Goal: Task Accomplishment & Management: Manage account settings

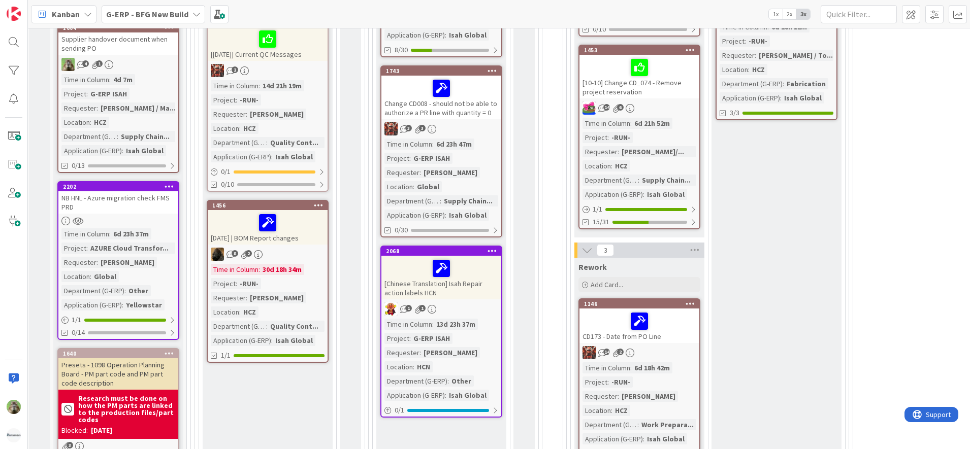
scroll to position [595, 3]
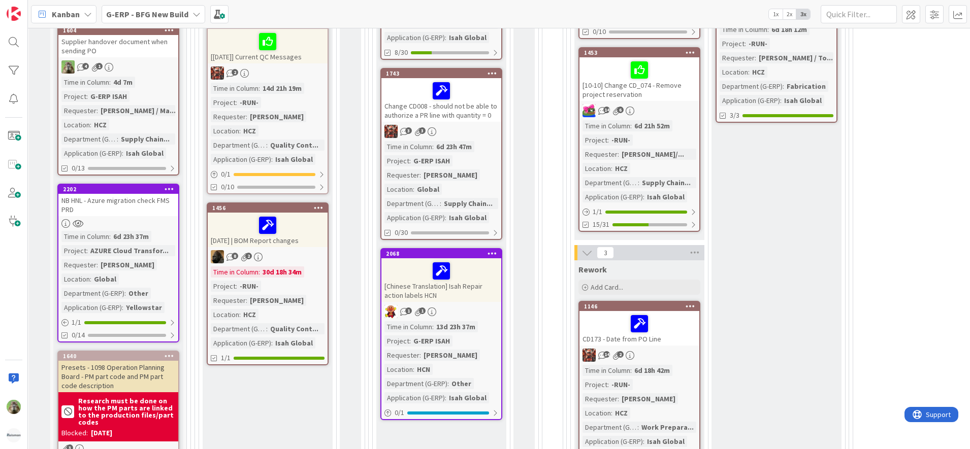
click at [108, 207] on div "NB HNL - Azure migration check FMS PRD" at bounding box center [118, 205] width 120 height 22
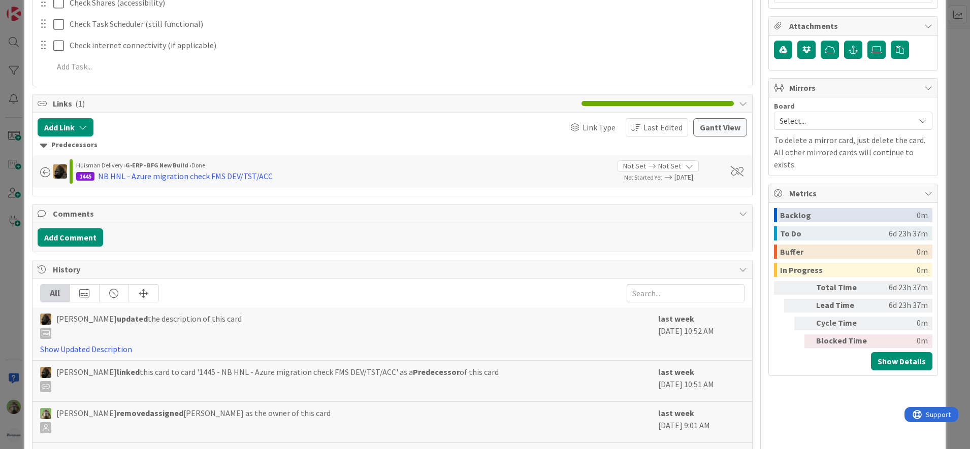
scroll to position [456, 0]
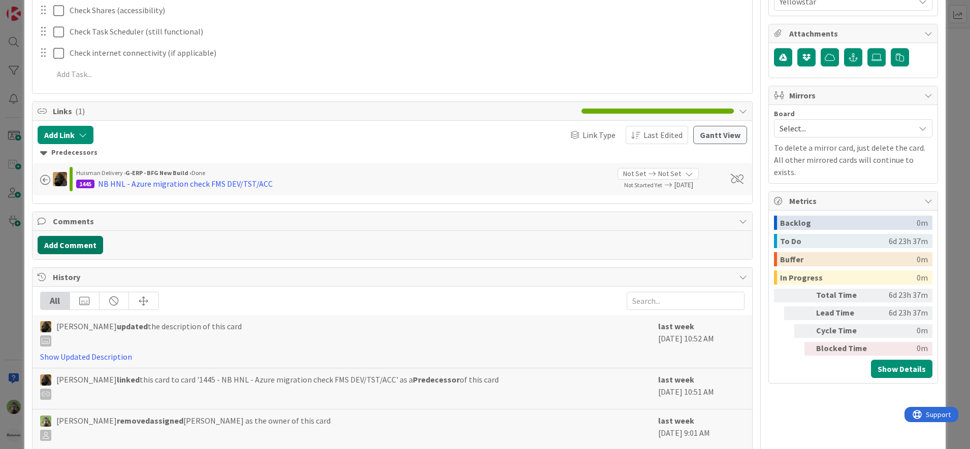
click at [90, 246] on button "Add Comment" at bounding box center [71, 245] width 66 height 18
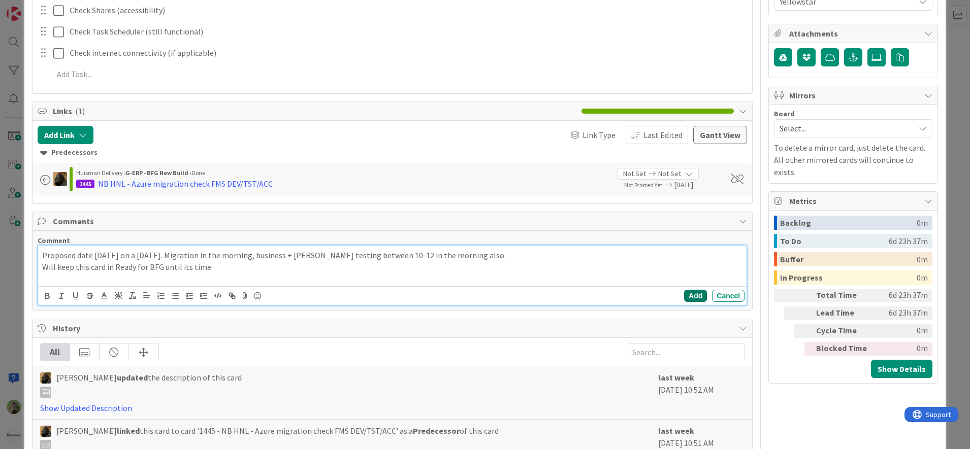
click at [684, 296] on button "Add" at bounding box center [695, 296] width 23 height 12
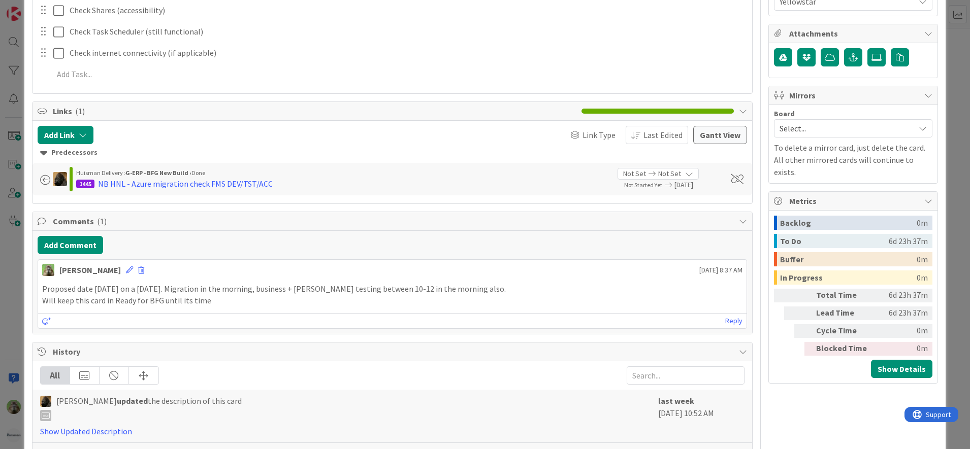
scroll to position [0, 0]
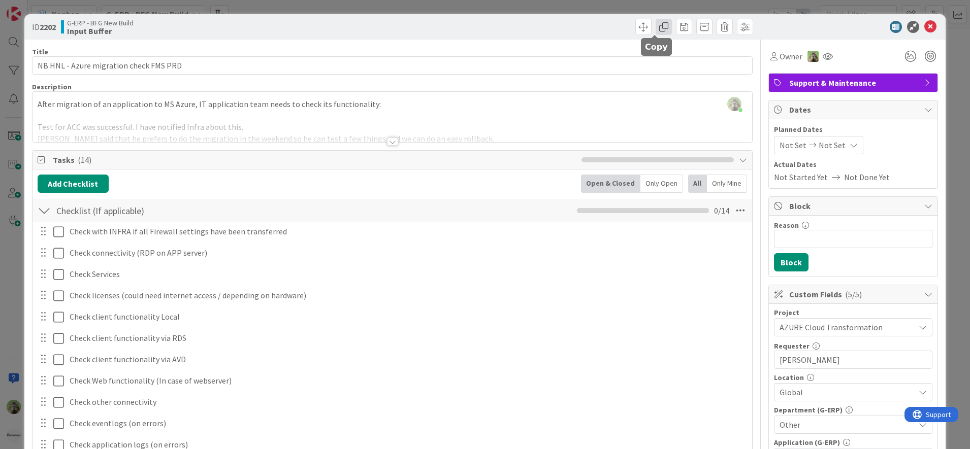
click at [656, 29] on span at bounding box center [664, 27] width 16 height 16
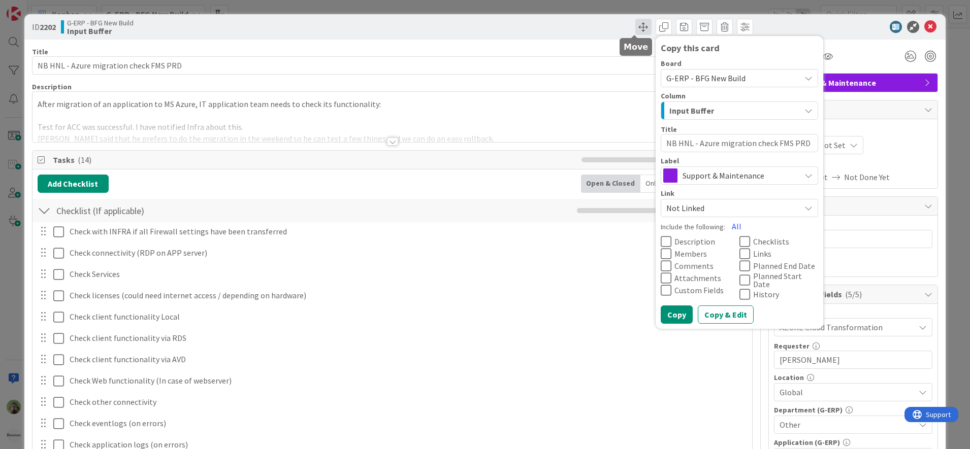
click at [637, 27] on span at bounding box center [643, 27] width 16 height 16
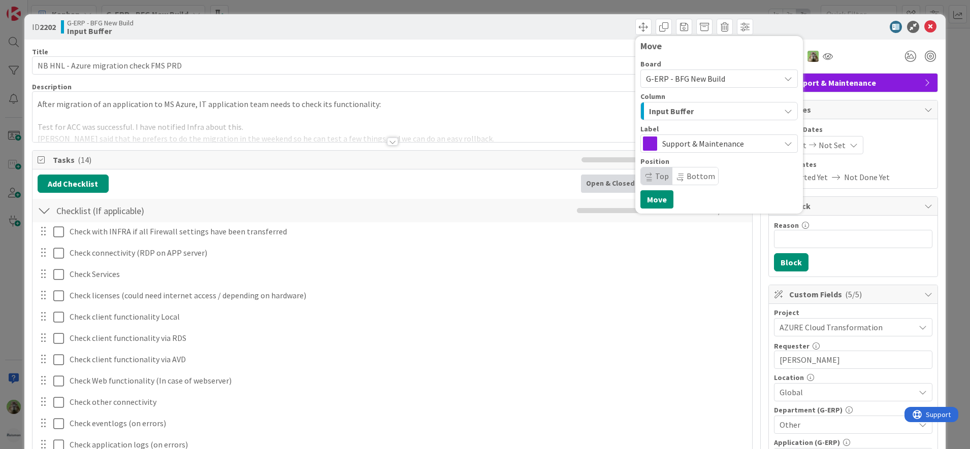
click at [669, 83] on span "G-ERP - BFG New Build" at bounding box center [685, 79] width 79 height 10
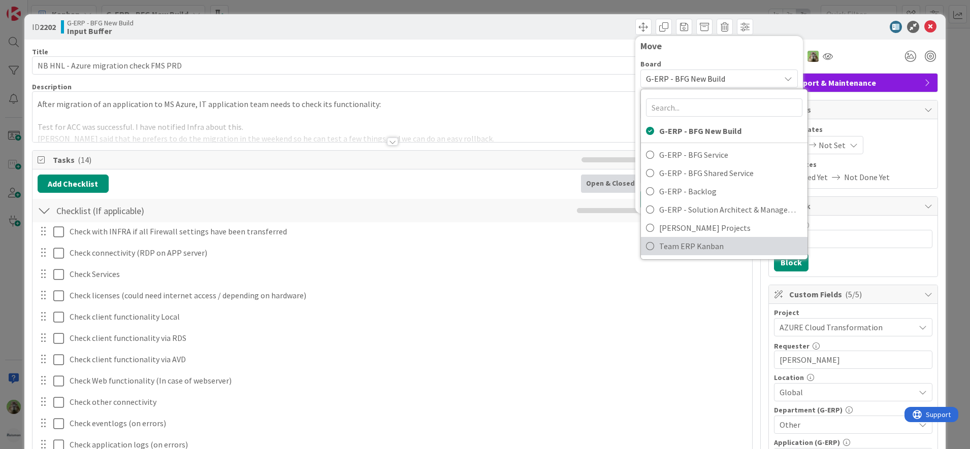
click at [699, 241] on span "Team ERP Kanban" at bounding box center [730, 246] width 143 height 15
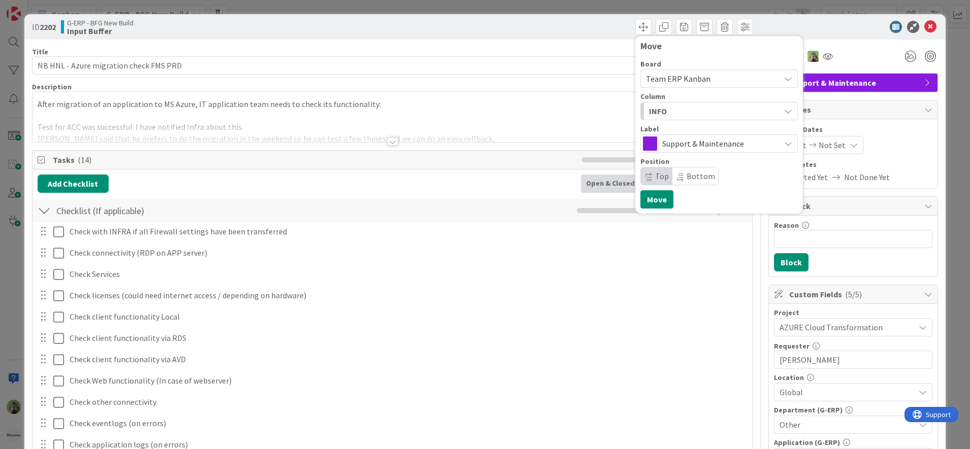
click at [725, 113] on div "INFO" at bounding box center [714, 111] width 134 height 16
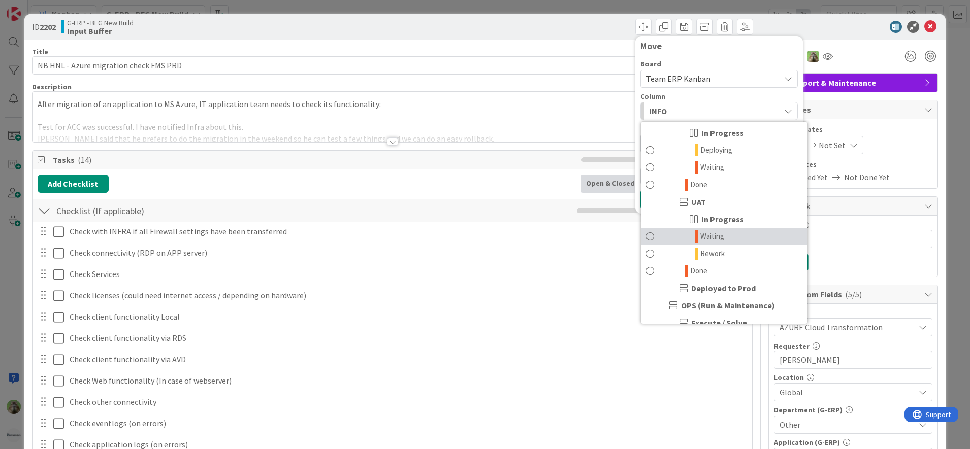
scroll to position [467, 0]
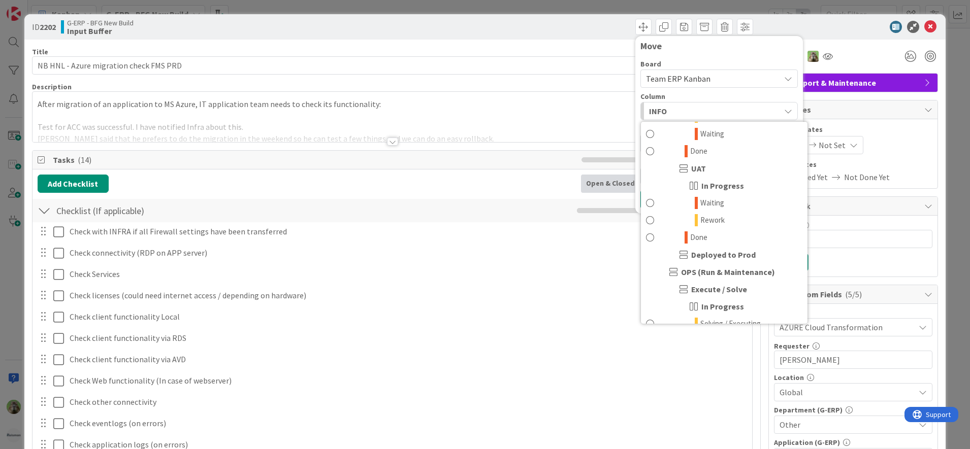
click at [750, 83] on span "Team ERP Kanban" at bounding box center [710, 79] width 129 height 14
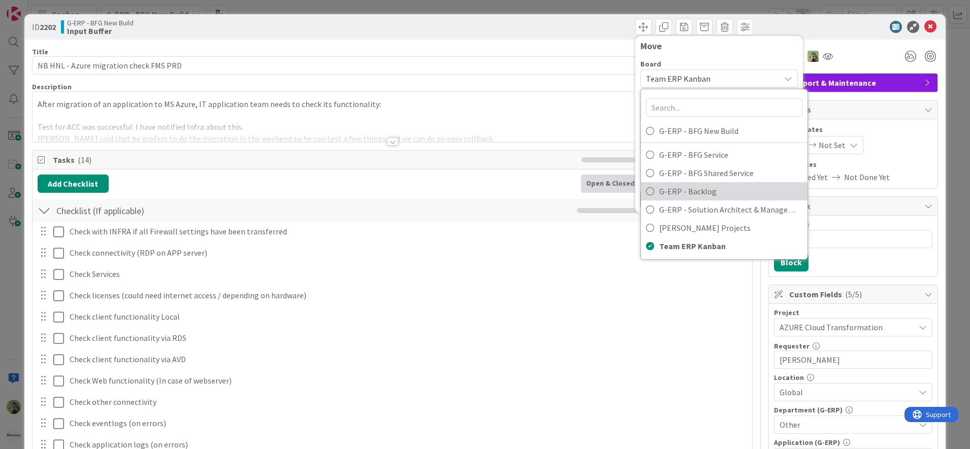
click at [722, 186] on span "G-ERP - Backlog" at bounding box center [730, 191] width 143 height 15
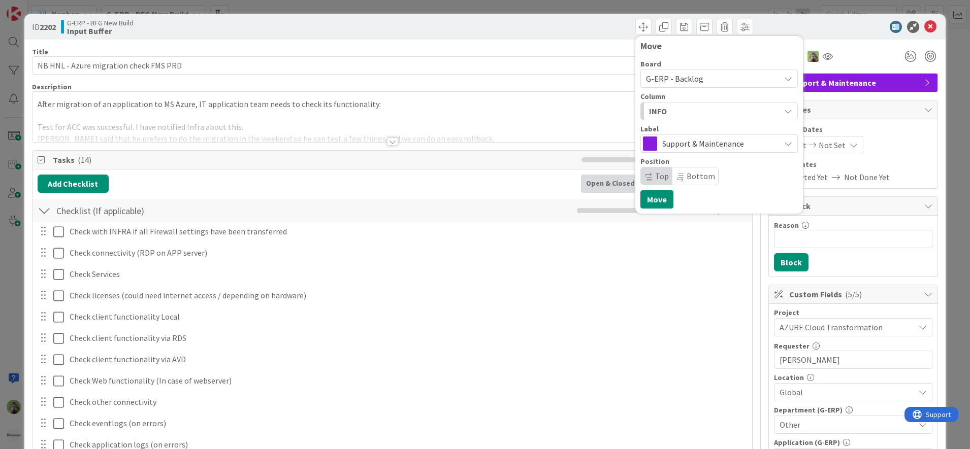
click at [741, 114] on div "INFO" at bounding box center [714, 111] width 134 height 16
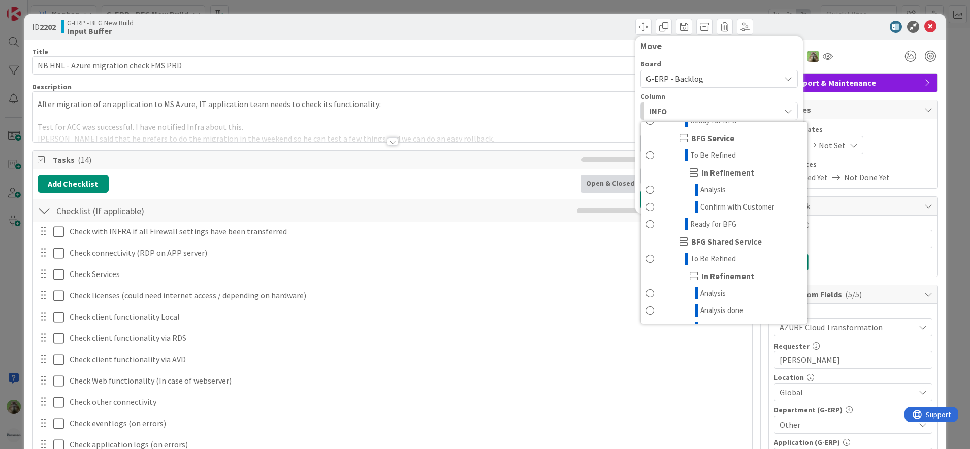
scroll to position [809, 0]
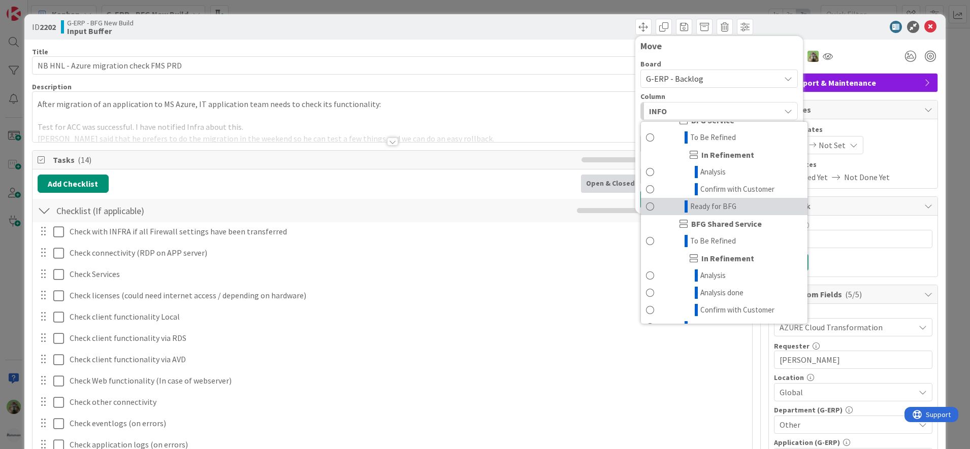
click at [730, 215] on link "Ready for BFG" at bounding box center [724, 206] width 167 height 17
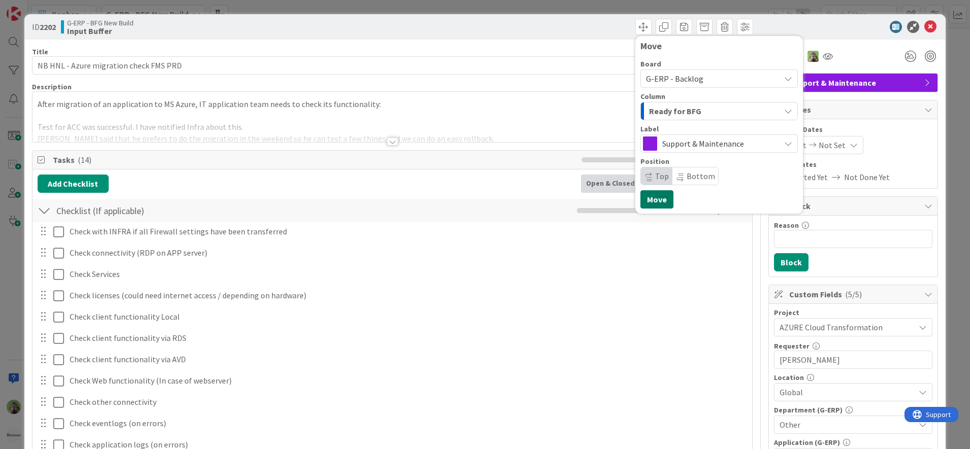
click at [658, 197] on button "Move" at bounding box center [656, 199] width 33 height 18
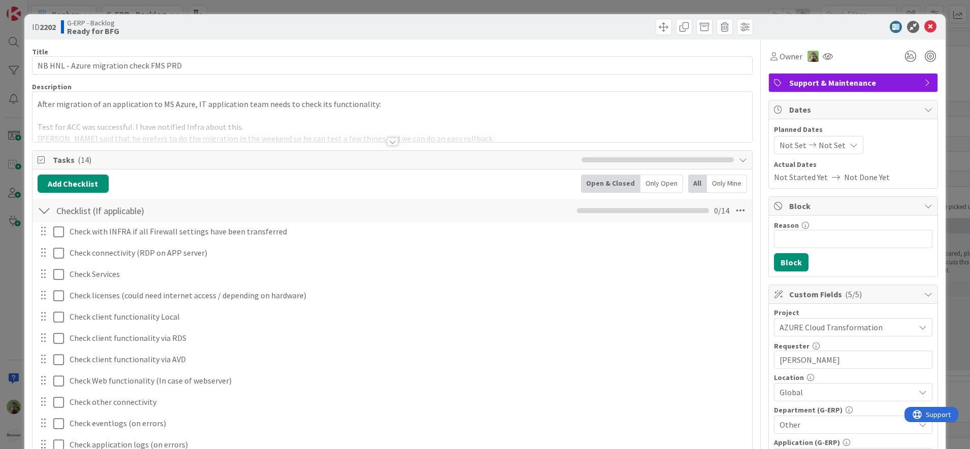
click at [19, 268] on div "ID 2202 G-ERP - Backlog Ready for BFG Title 38 / 128 NB HNL - Azure migration c…" at bounding box center [485, 224] width 970 height 449
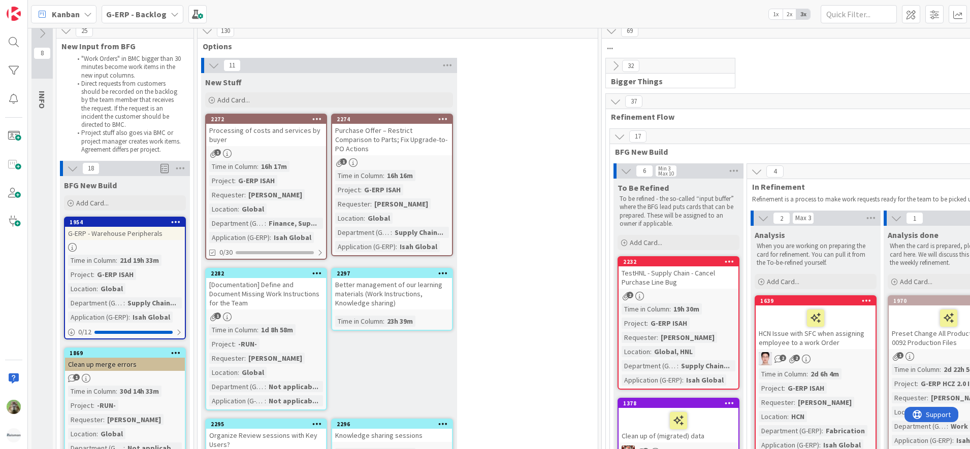
scroll to position [8, 0]
click at [141, 17] on b "G-ERP - Backlog" at bounding box center [136, 14] width 60 height 10
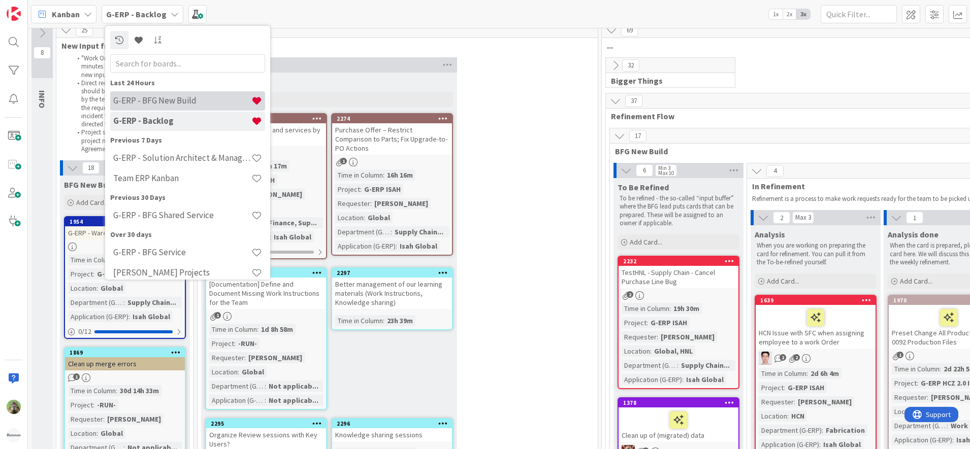
click at [157, 98] on h4 "G-ERP - BFG New Build" at bounding box center [182, 100] width 138 height 10
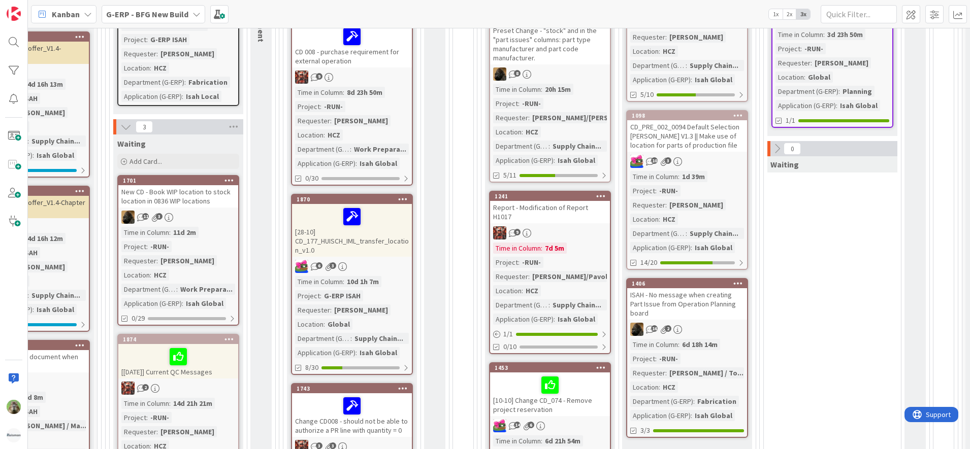
scroll to position [279, 91]
click at [588, 227] on div "9" at bounding box center [551, 233] width 120 height 13
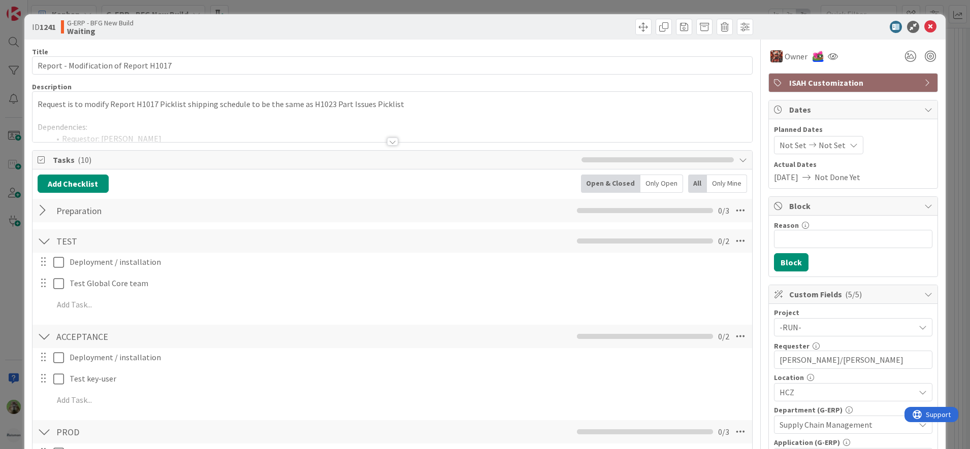
click at [11, 217] on div "ID 1241 G-ERP - BFG New Build Waiting Title 37 / 128 Report - Modification of R…" at bounding box center [485, 224] width 970 height 449
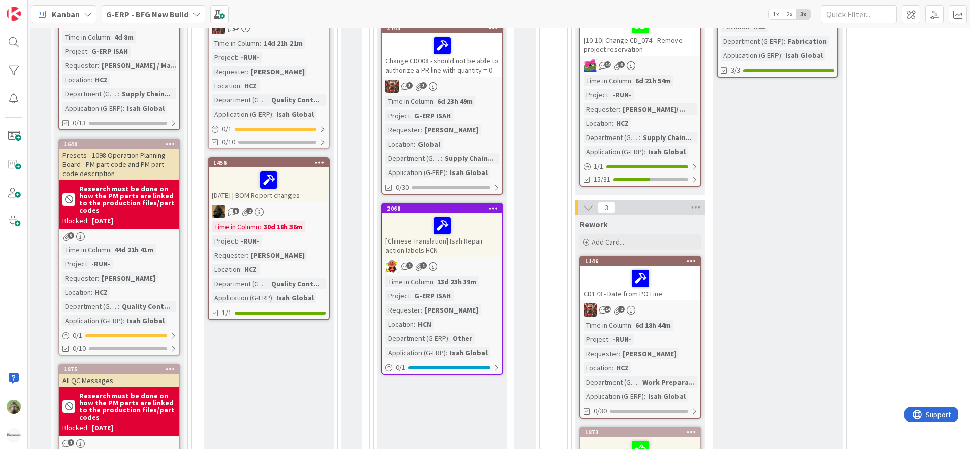
scroll to position [639, 2]
click at [466, 242] on div "[Chinese Translation] Isah Repair action labels HCN" at bounding box center [442, 236] width 120 height 44
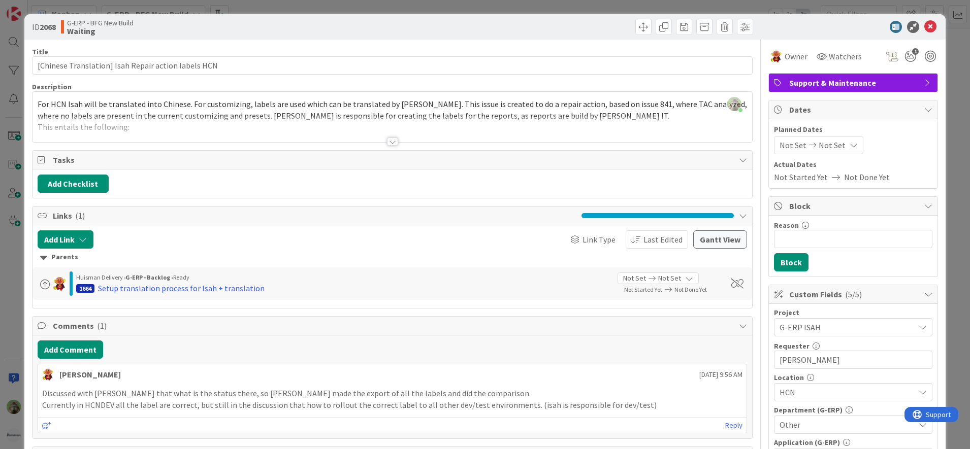
click at [5, 279] on div "ID 2068 G-ERP - BFG New Build Waiting Title 51 / 128 [Chinese Translation] Isah…" at bounding box center [485, 224] width 970 height 449
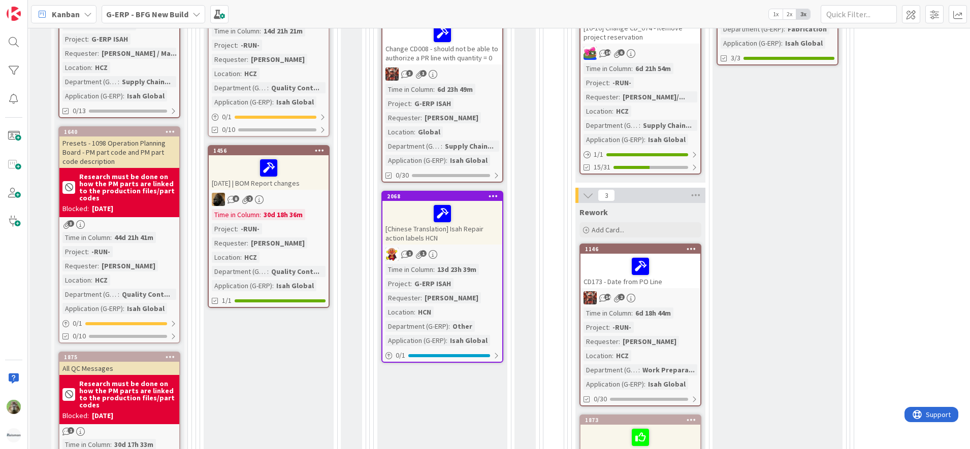
click at [317, 188] on div "[DATE] | BOM Report changes" at bounding box center [269, 172] width 120 height 35
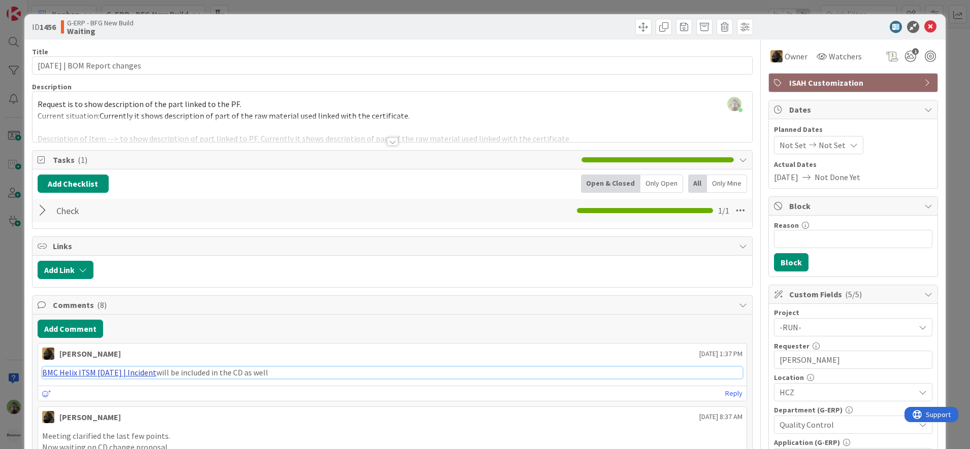
click at [128, 371] on link "BMC Helix ITSM [DATE] | Incident" at bounding box center [99, 373] width 114 height 10
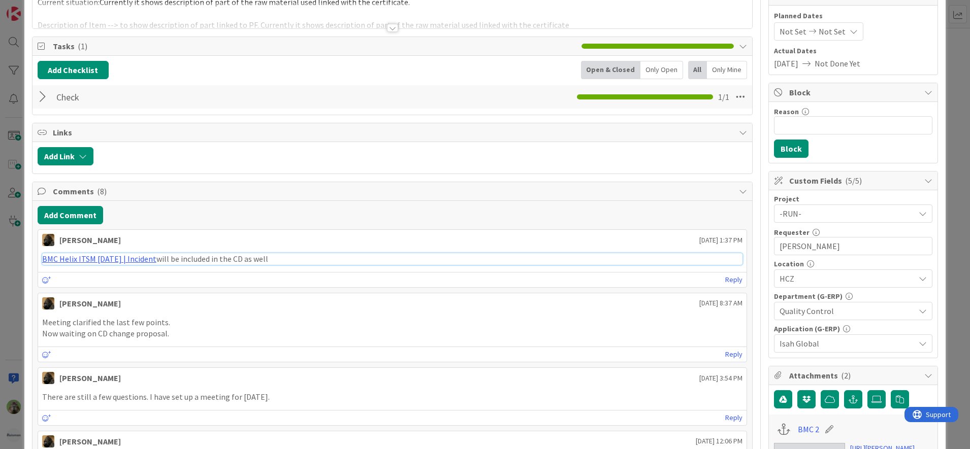
scroll to position [115, 0]
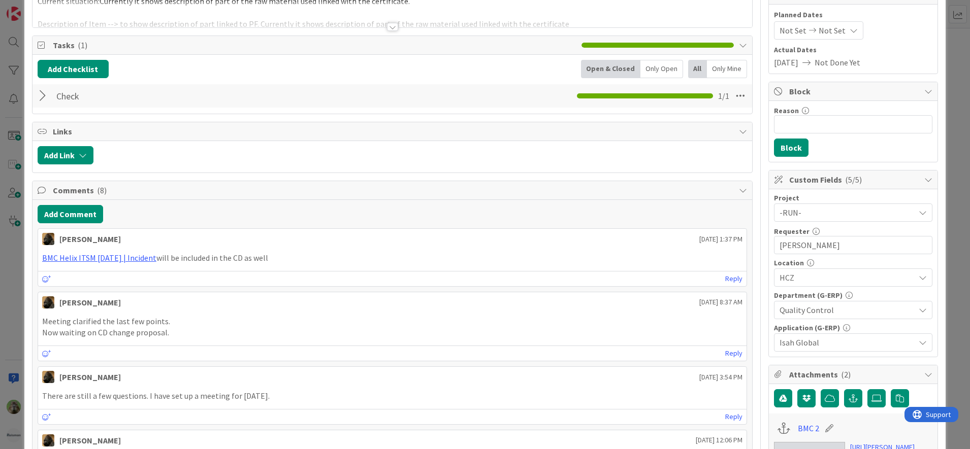
click at [16, 295] on div "ID 1456 G-ERP - BFG New Build Waiting Title 31 / 128 [DATE] | BOM Report change…" at bounding box center [485, 224] width 970 height 449
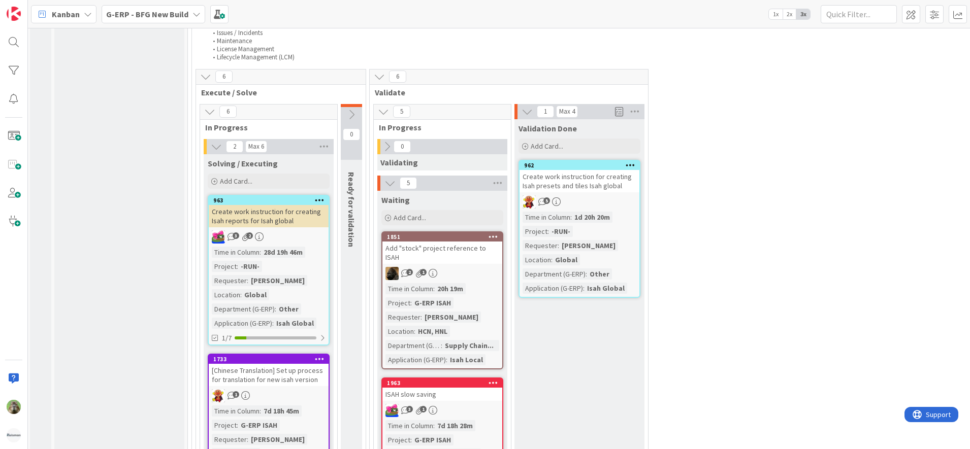
scroll to position [1465, 2]
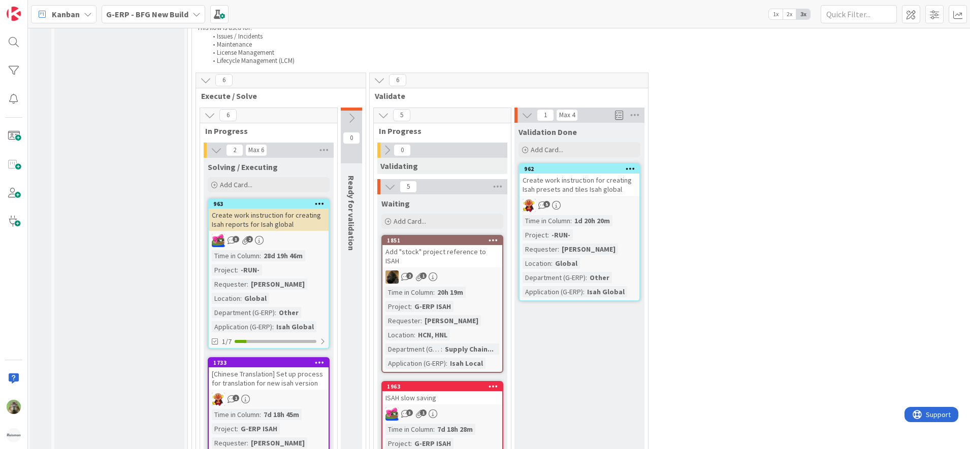
click at [359, 126] on button at bounding box center [351, 118] width 21 height 15
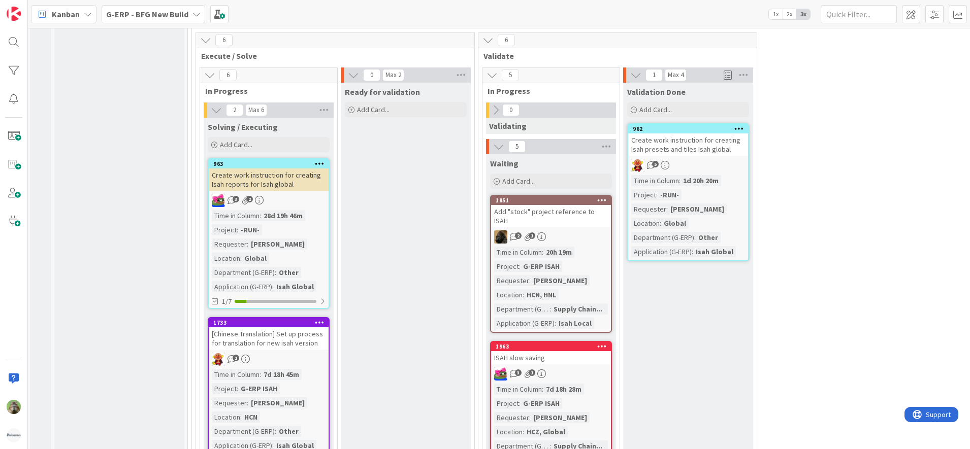
scroll to position [1505, 2]
click at [703, 155] on div "Create work instruction for creating Isah presets and tiles Isah global" at bounding box center [688, 144] width 120 height 22
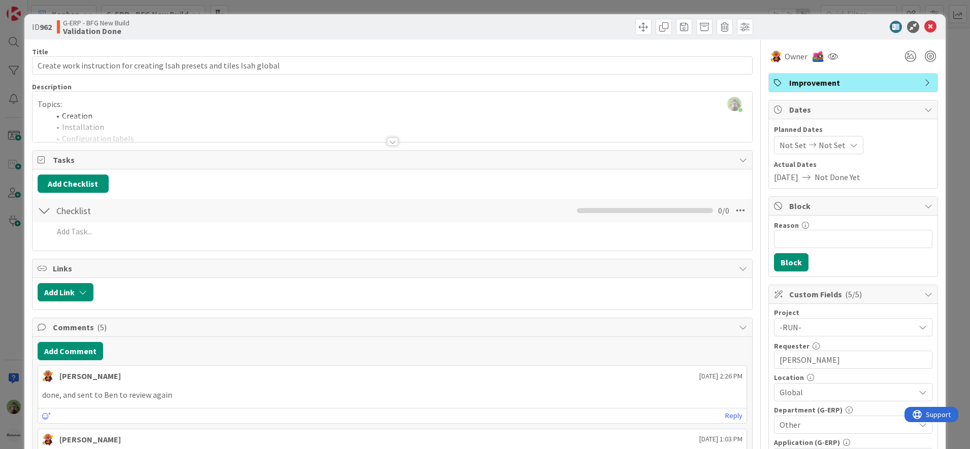
click at [380, 120] on div at bounding box center [393, 129] width 720 height 26
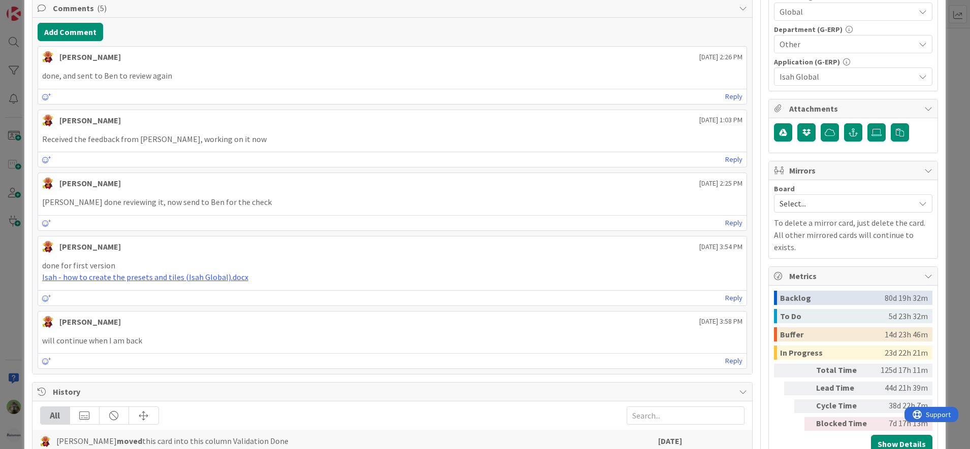
scroll to position [381, 0]
click at [189, 282] on p "Isah - how to create the presets and tiles (Isah Global).docx" at bounding box center [392, 277] width 701 height 12
click at [200, 276] on link "Isah - how to create the presets and tiles (Isah Global).docx" at bounding box center [145, 277] width 206 height 10
click at [7, 270] on div "ID 962 G-ERP - BFG New Build Validation Done Title 71 / 128 Create work instruc…" at bounding box center [485, 224] width 970 height 449
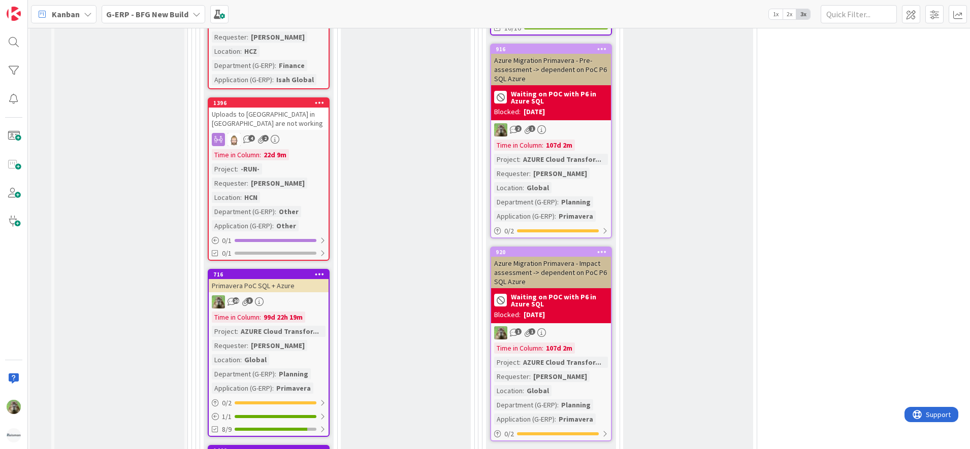
scroll to position [2107, 2]
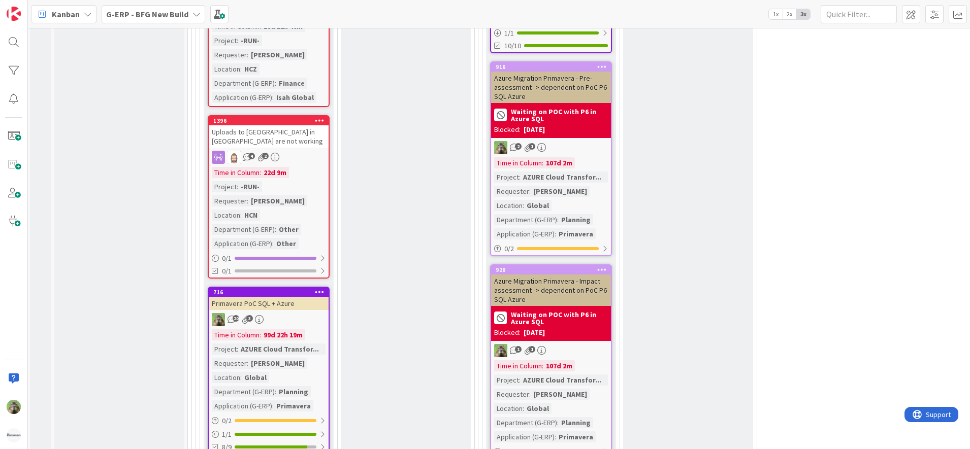
click at [281, 148] on div "Uploads to [GEOGRAPHIC_DATA] in [GEOGRAPHIC_DATA] are not working" at bounding box center [269, 136] width 120 height 22
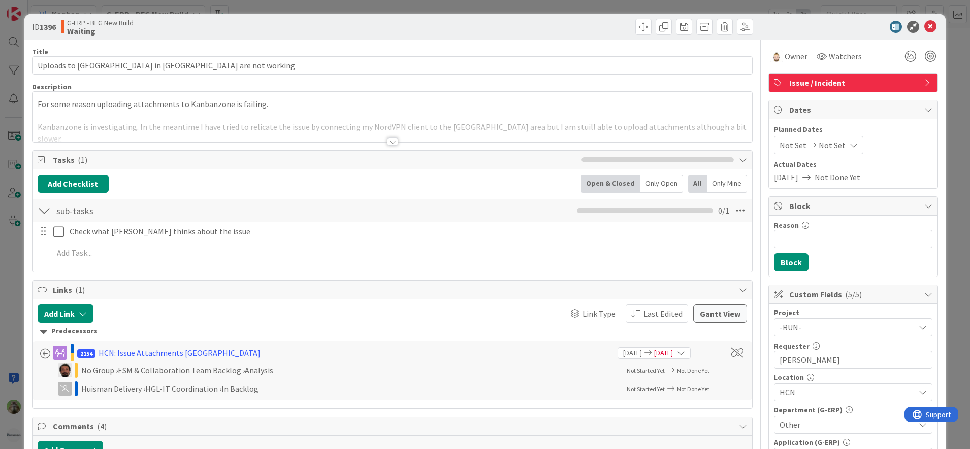
scroll to position [126, 0]
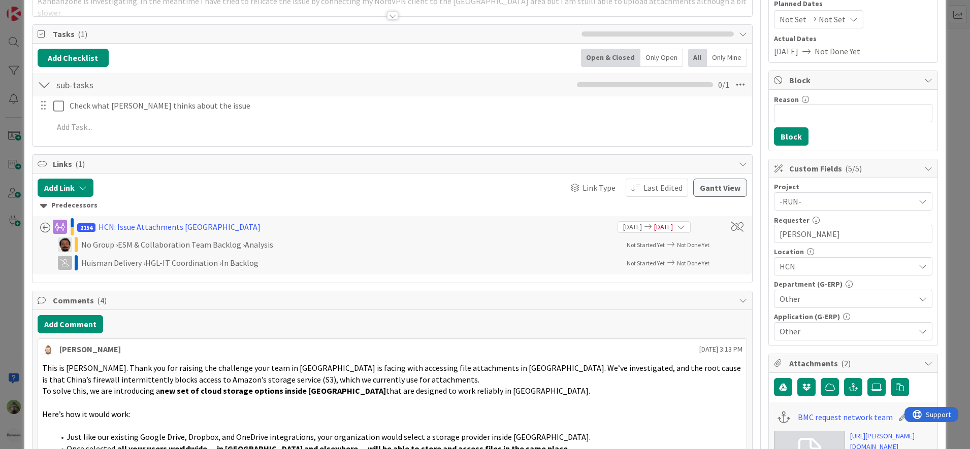
click at [6, 249] on div "ID 1396 G-ERP - BFG New Build Waiting Title 46 / 128 Uploads to [GEOGRAPHIC_DAT…" at bounding box center [485, 224] width 970 height 449
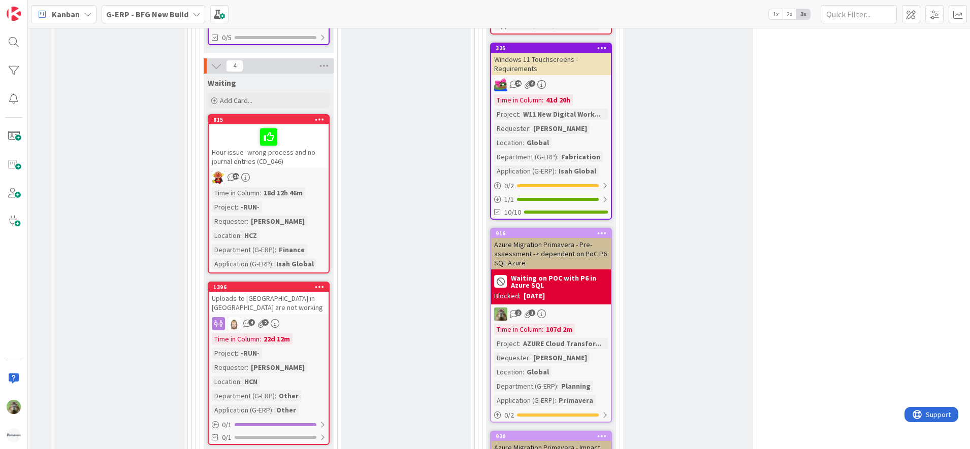
scroll to position [1904, 2]
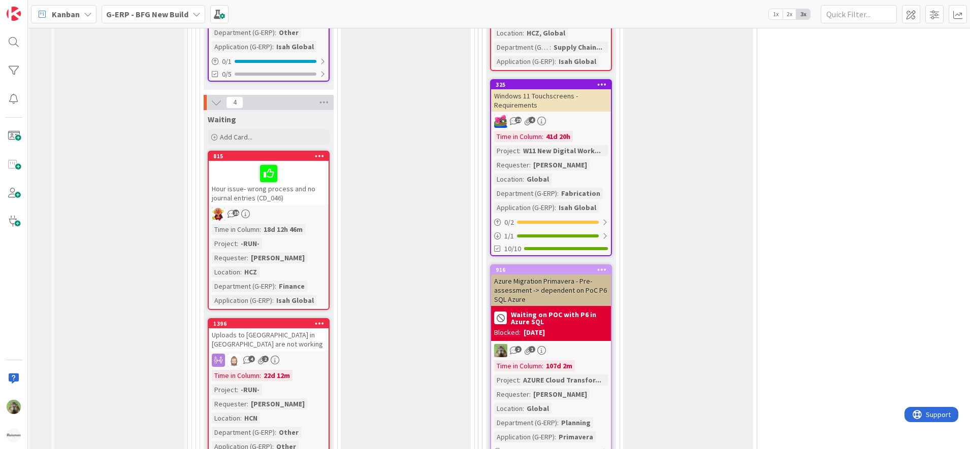
click at [319, 205] on div "Hour issue- wrong process and no journal entries (CD_046)" at bounding box center [269, 183] width 120 height 44
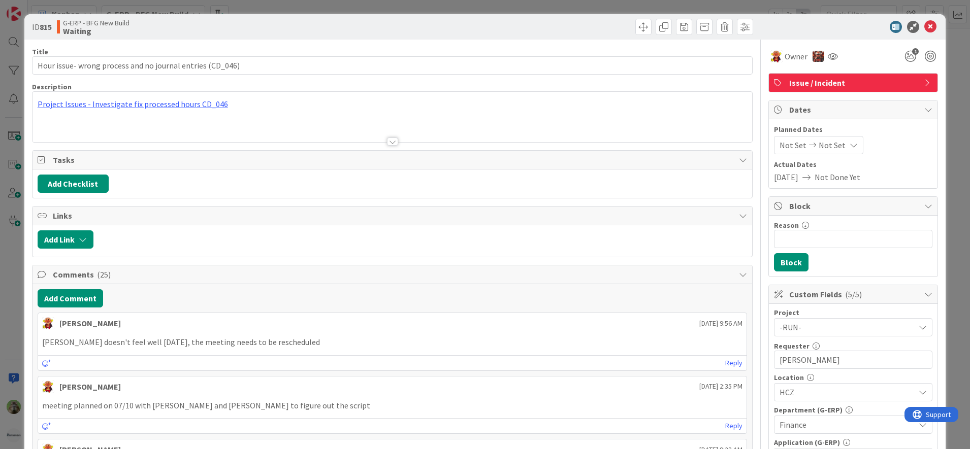
click at [13, 268] on div "ID 815 G-ERP - BFG New Build Waiting Title 57 / 128 Hour issue- wrong process a…" at bounding box center [485, 224] width 970 height 449
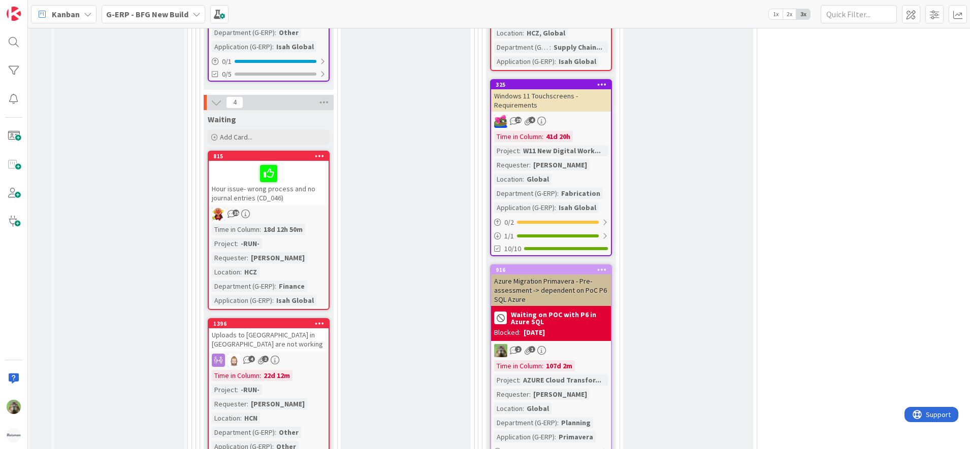
click at [266, 198] on div "Hour issue- wrong process and no journal entries (CD_046)" at bounding box center [269, 183] width 120 height 44
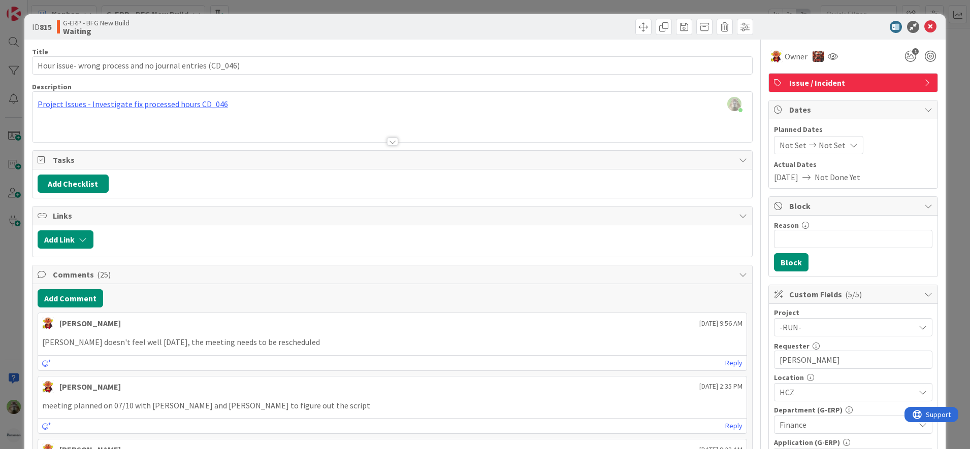
click at [20, 287] on div "ID 815 G-ERP - BFG New Build Waiting Title 57 / 128 Hour issue- wrong process a…" at bounding box center [485, 224] width 970 height 449
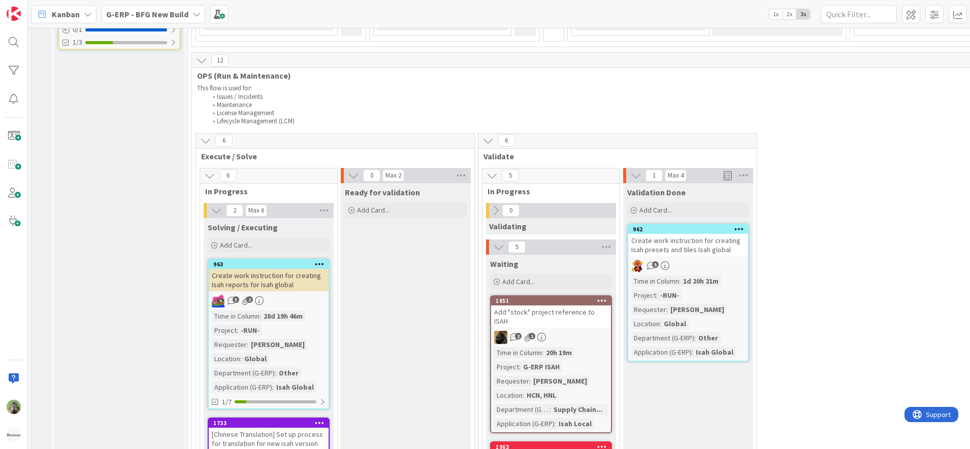
scroll to position [1403, 2]
click at [589, 320] on div "Add "stock" project reference to ISAH" at bounding box center [551, 318] width 120 height 22
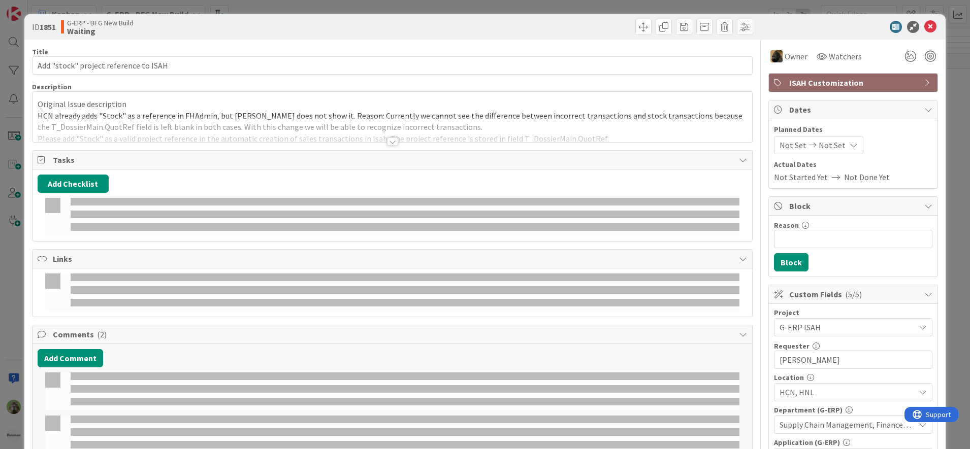
select select "sql"
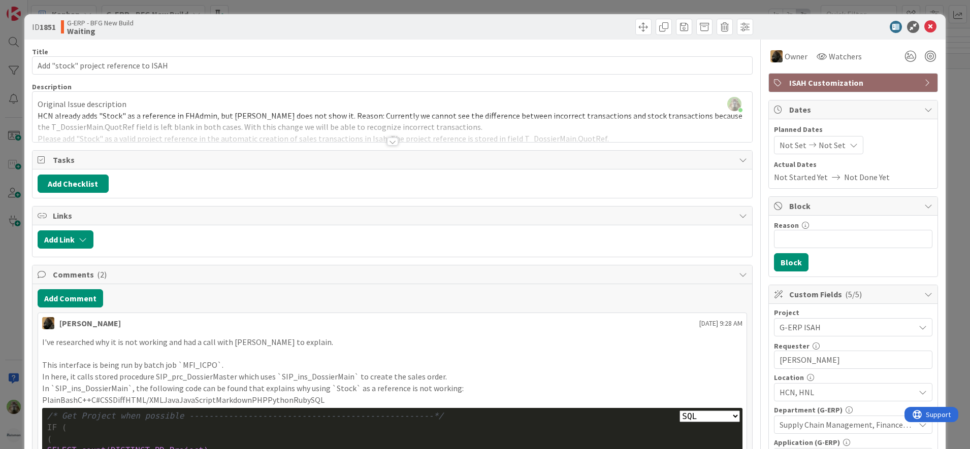
click at [21, 253] on div "ID 1851 G-ERP - BFG New Build Waiting Title 37 / 128 Add "stock" project refere…" at bounding box center [485, 224] width 970 height 449
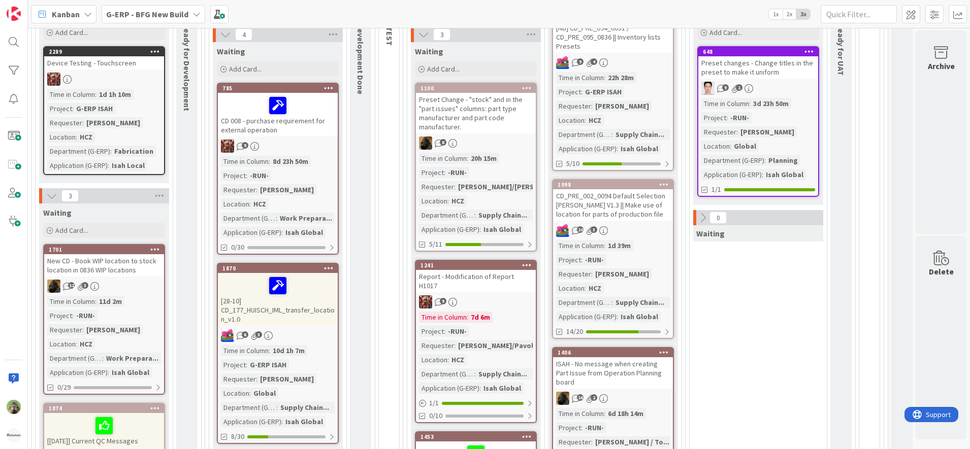
scroll to position [221, 176]
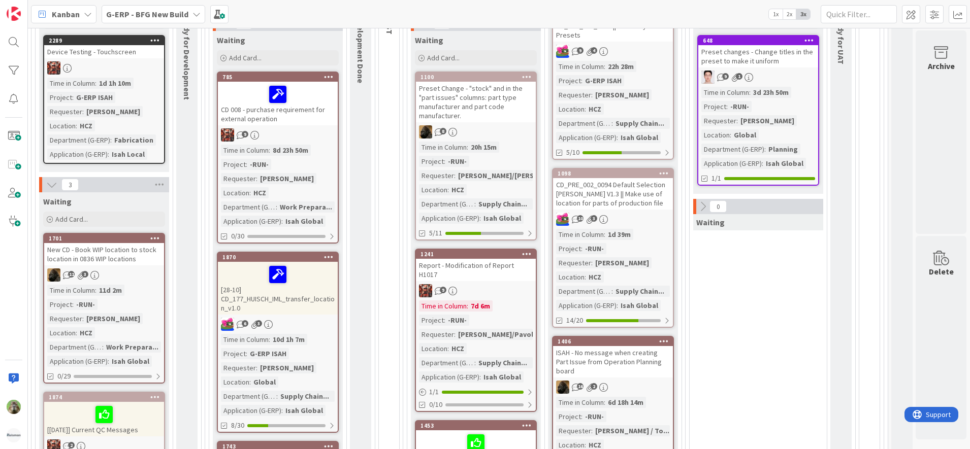
click at [161, 11] on b "G-ERP - BFG New Build" at bounding box center [147, 14] width 82 height 10
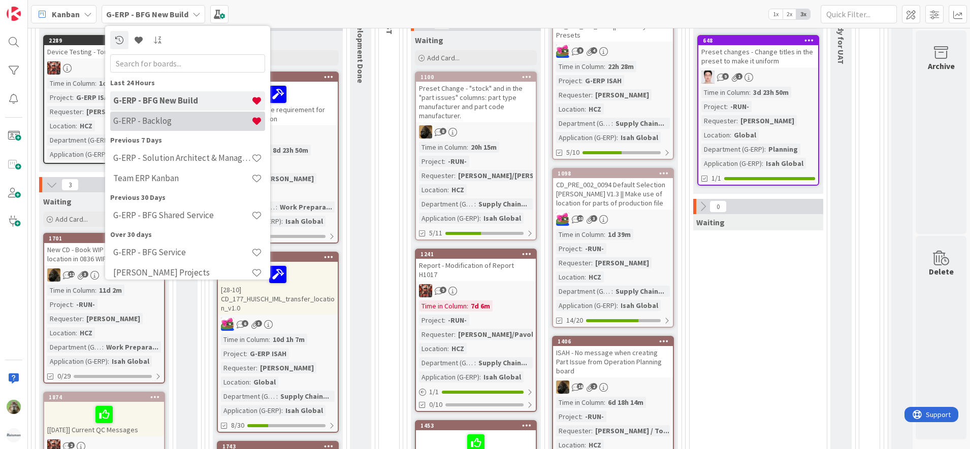
click at [169, 118] on h4 "G-ERP - Backlog" at bounding box center [182, 121] width 138 height 10
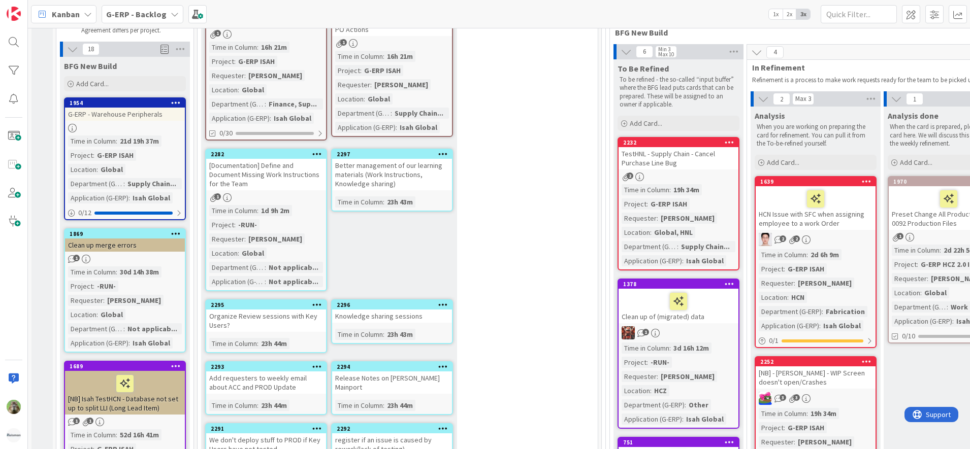
click at [723, 139] on div at bounding box center [729, 142] width 18 height 7
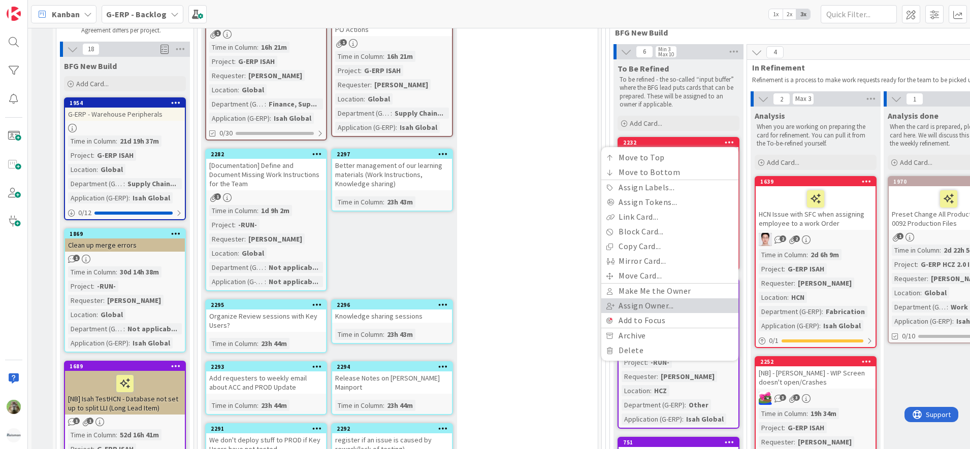
click at [661, 302] on link "Assign Owner..." at bounding box center [669, 306] width 137 height 15
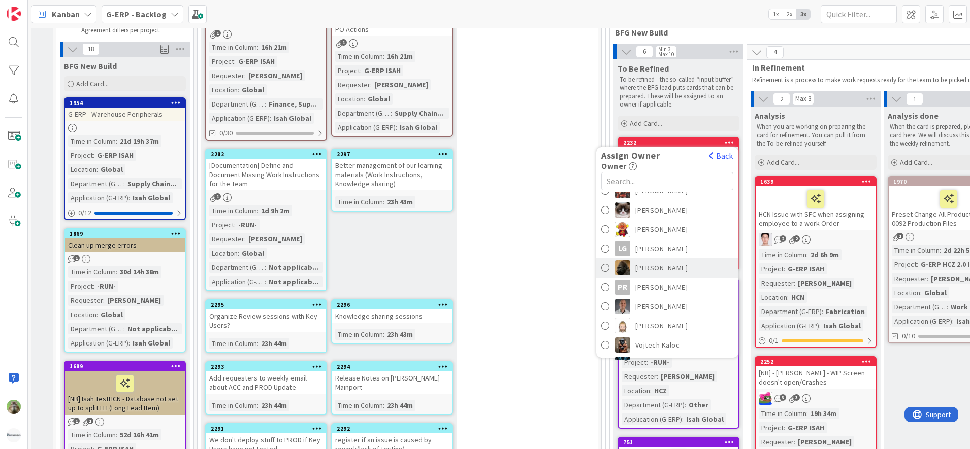
click at [678, 261] on link "[PERSON_NAME]" at bounding box center [667, 268] width 142 height 19
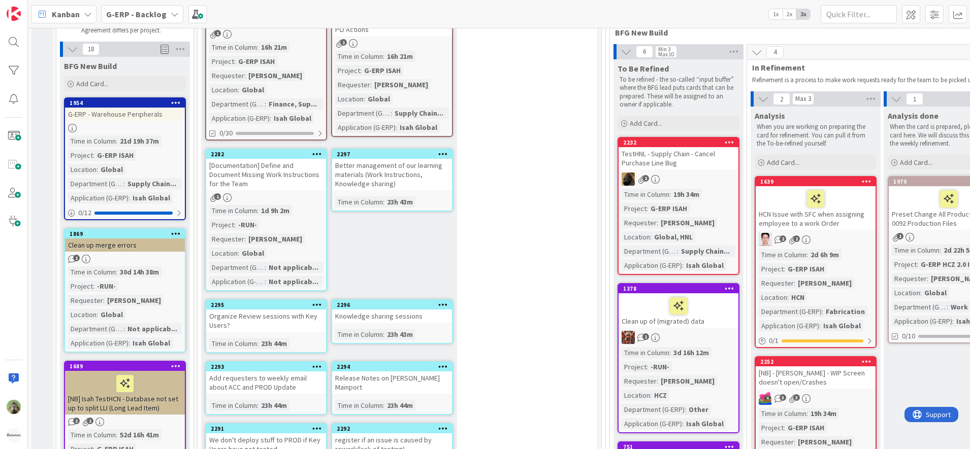
click at [548, 290] on div "11 New Stuff Add Card... 2274 Purchase Offer – Restrict Comparison to Parts; Fi…" at bounding box center [398, 254] width 396 height 631
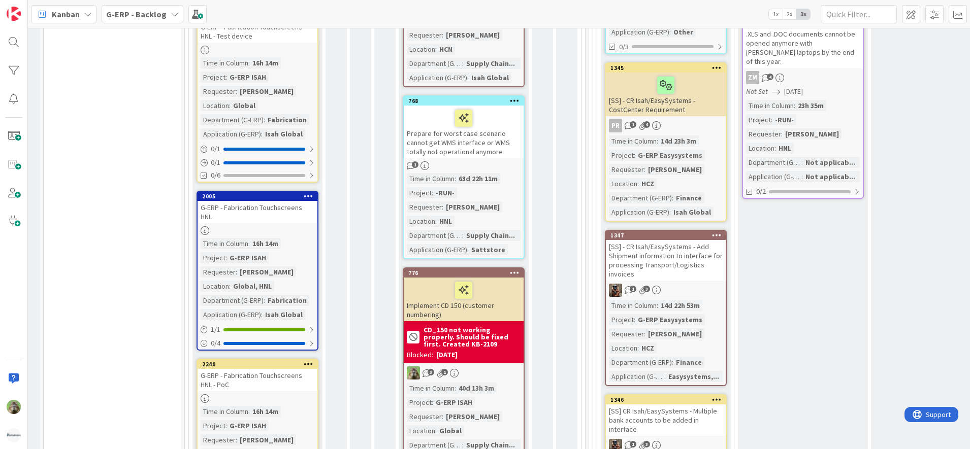
scroll to position [1815, 17]
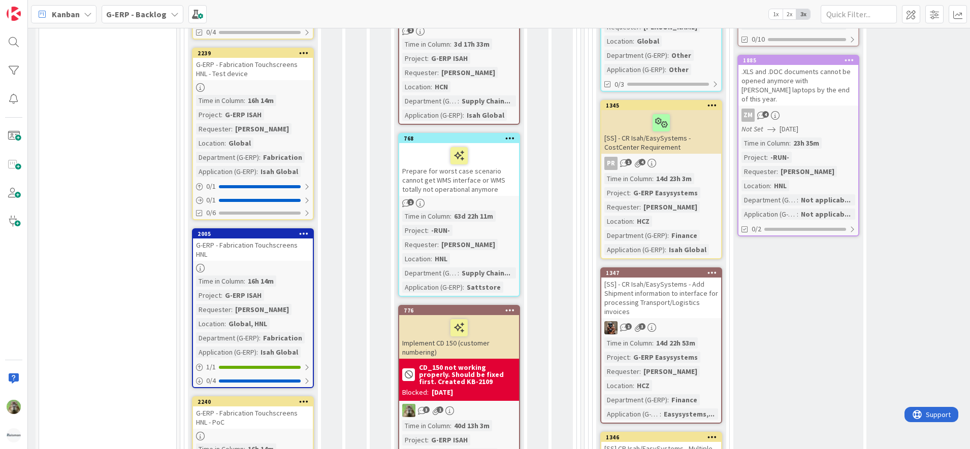
click at [169, 8] on div "G-ERP - Backlog" at bounding box center [143, 14] width 82 height 18
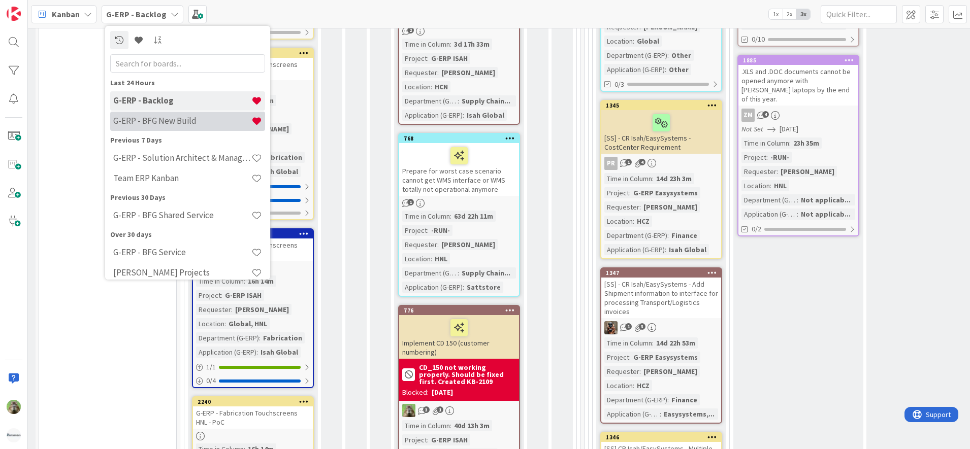
click at [157, 122] on h4 "G-ERP - BFG New Build" at bounding box center [182, 121] width 138 height 10
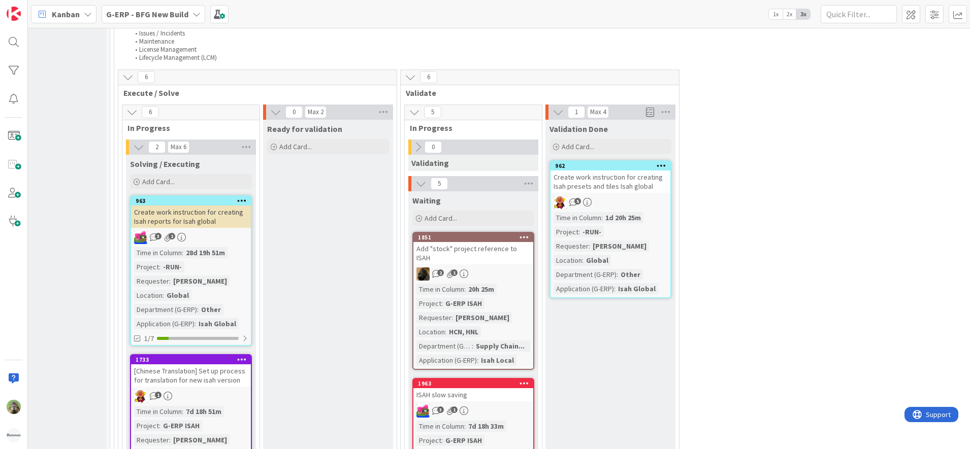
scroll to position [1468, 79]
click at [641, 191] on div "Create work instruction for creating Isah presets and tiles Isah global" at bounding box center [611, 182] width 120 height 22
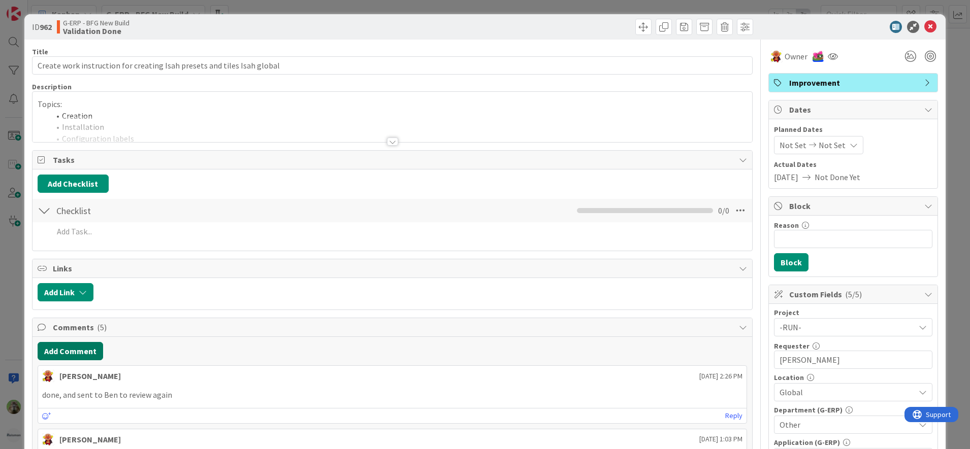
click at [96, 351] on button "Add Comment" at bounding box center [71, 351] width 66 height 18
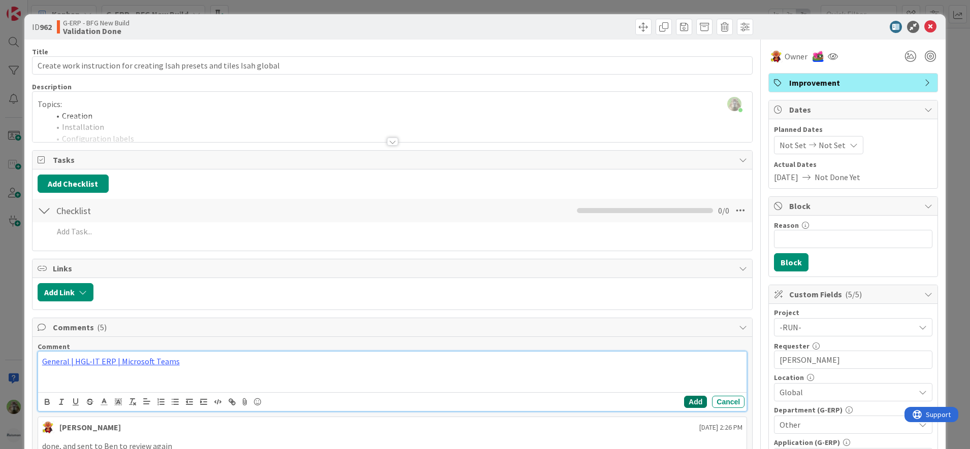
click at [688, 397] on button "Add" at bounding box center [695, 402] width 23 height 12
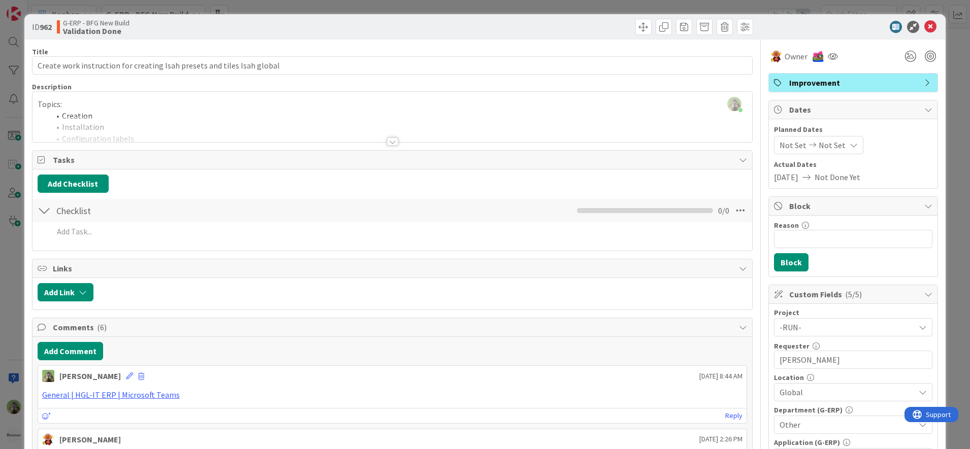
click at [21, 325] on div "ID 962 G-ERP - BFG New Build Validation Done Title 71 / 128 Create work instruc…" at bounding box center [485, 224] width 970 height 449
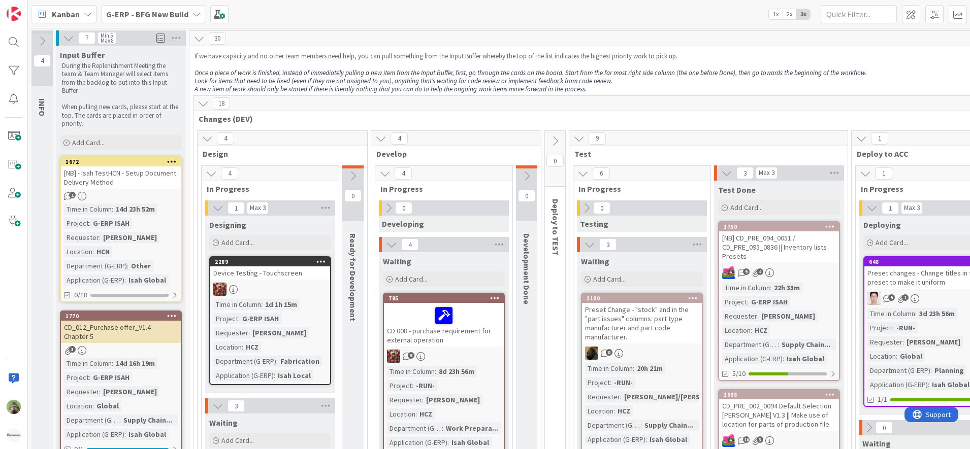
click at [526, 101] on div "18" at bounding box center [621, 103] width 856 height 15
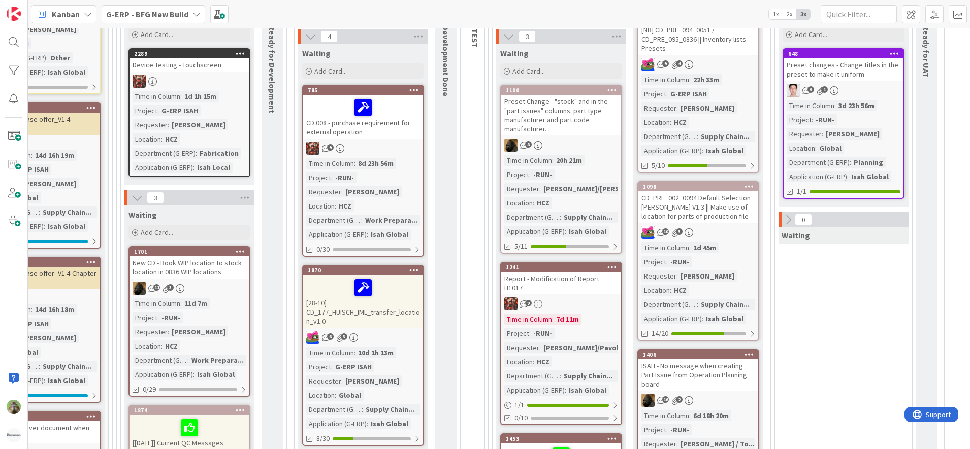
scroll to position [219, 81]
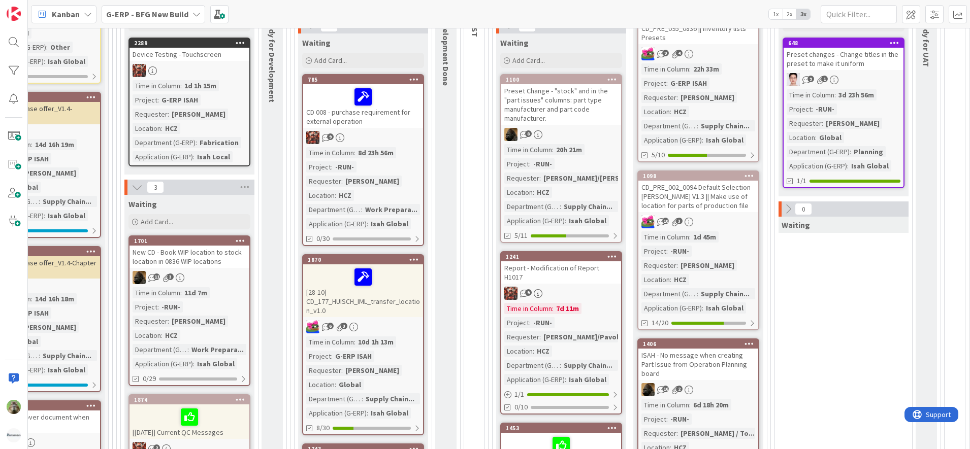
click at [400, 104] on div at bounding box center [363, 96] width 114 height 21
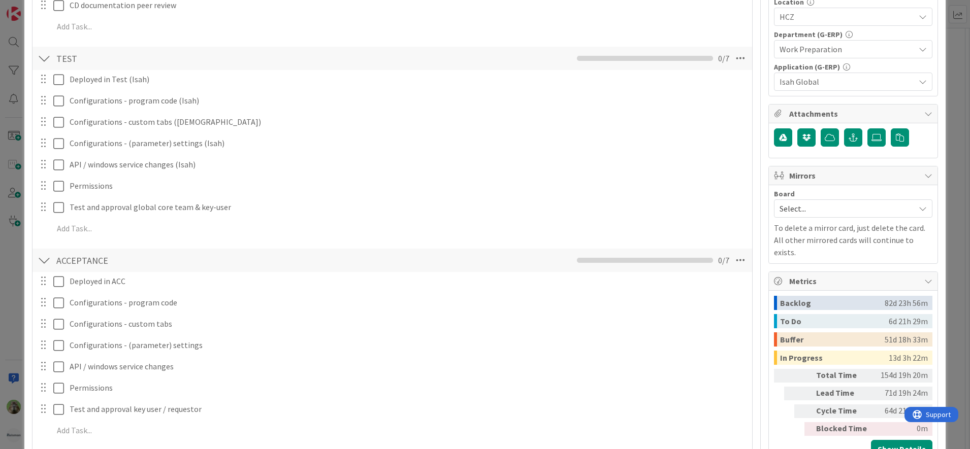
scroll to position [39, 0]
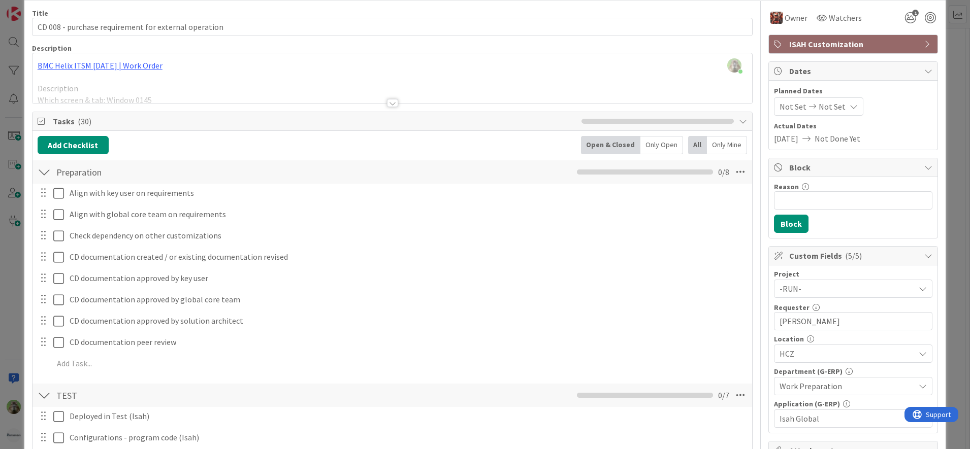
click at [11, 275] on div "ID 785 G-ERP - BFG New Build Waiting Title 52 / 128 CD 008 - purchase requireme…" at bounding box center [485, 224] width 970 height 449
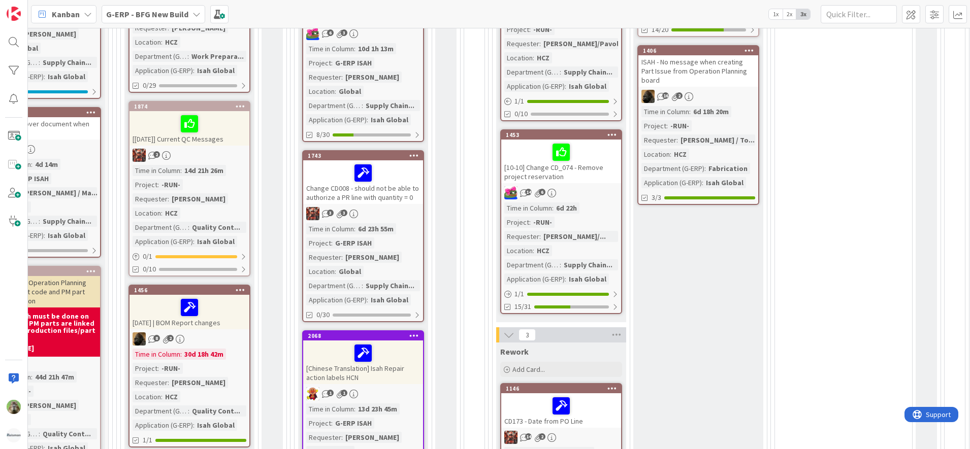
scroll to position [513, 81]
click at [234, 307] on div at bounding box center [190, 307] width 114 height 21
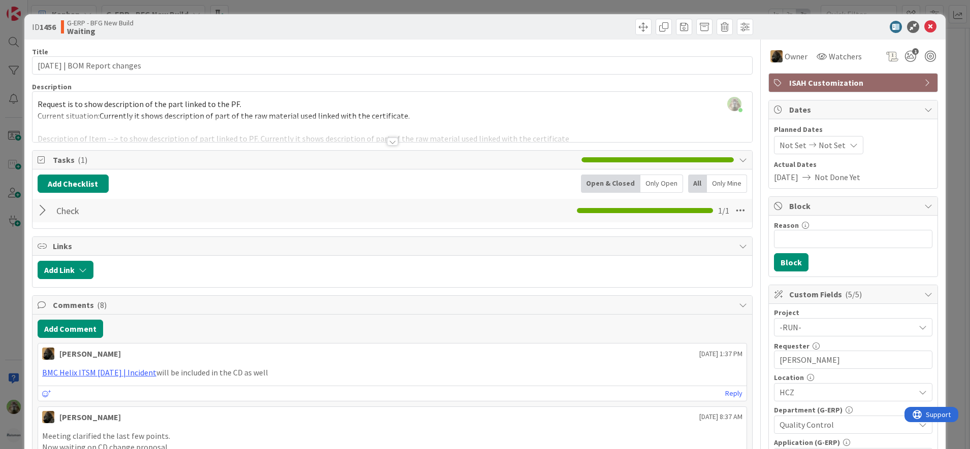
click at [325, 135] on div at bounding box center [393, 129] width 720 height 26
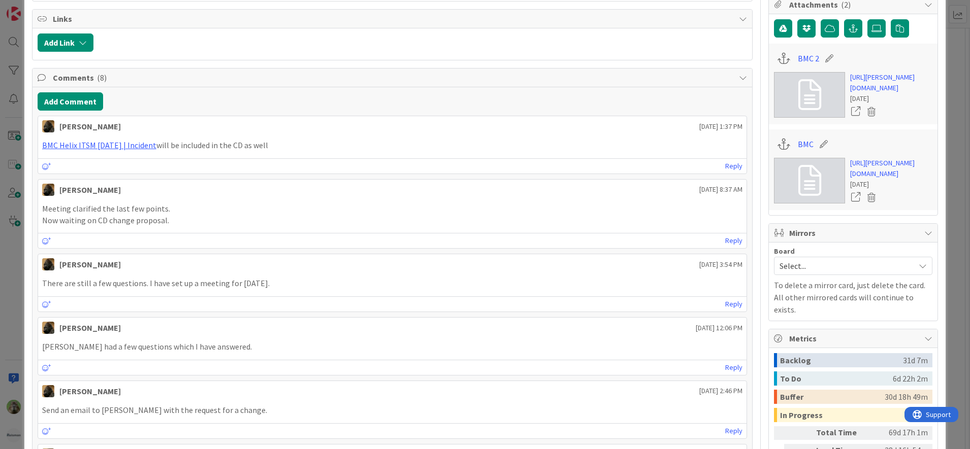
scroll to position [484, 0]
click at [116, 148] on link "BMC Helix ITSM [DATE] | Incident" at bounding box center [99, 146] width 114 height 10
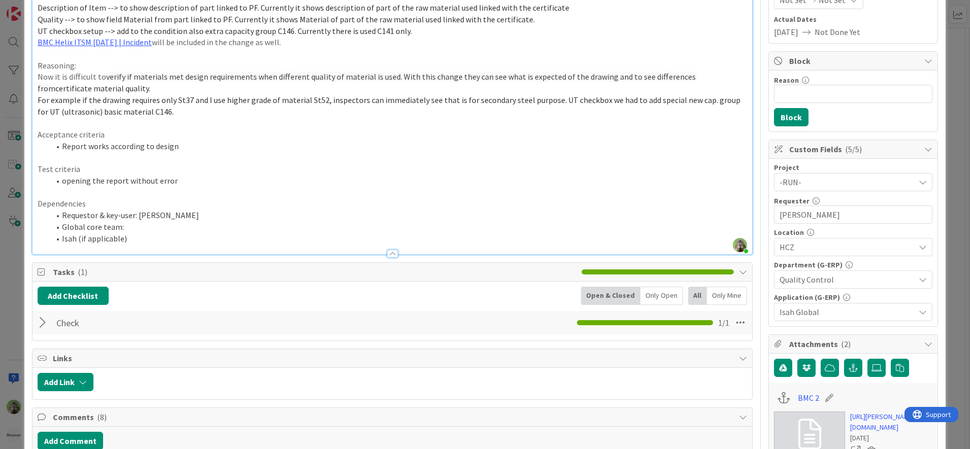
scroll to position [0, 0]
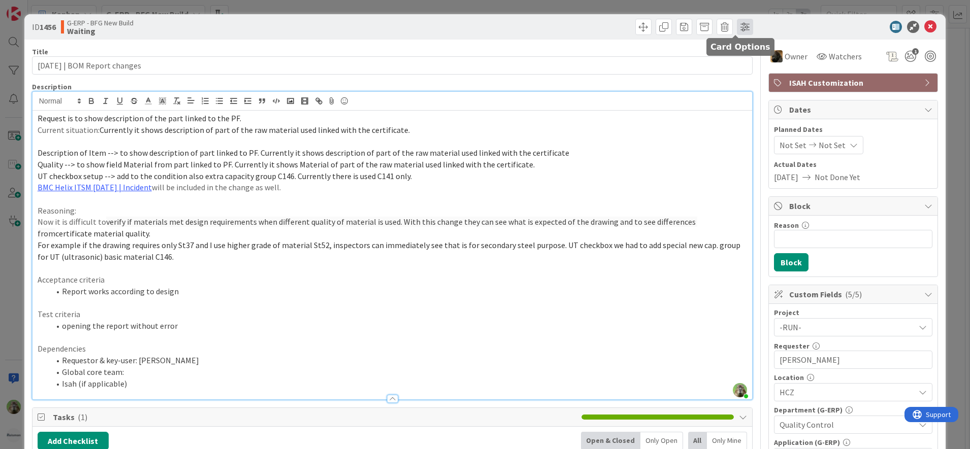
click at [742, 28] on span at bounding box center [745, 27] width 16 height 16
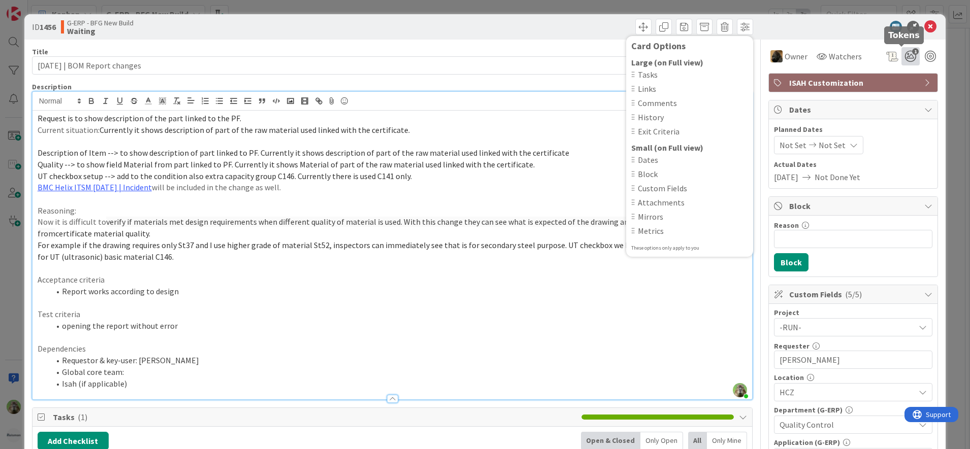
click at [901, 55] on icon "1" at bounding box center [910, 56] width 18 height 18
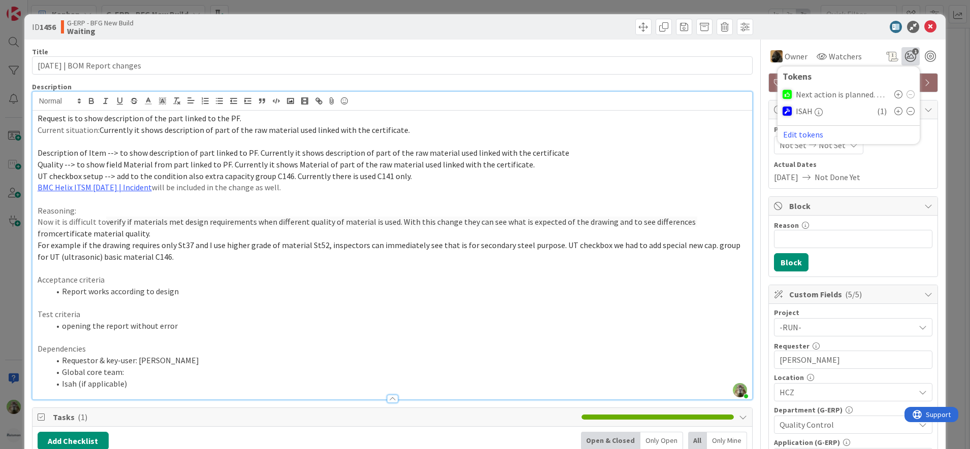
click at [894, 92] on icon at bounding box center [898, 94] width 8 height 8
click at [0, 279] on html "Kanban G-ERP - BFG New Build 1x 2x 3x 4 INFO This column can be used for inform…" at bounding box center [485, 224] width 970 height 449
click at [10, 309] on div "ID 1456 G-ERP - BFG New Build Waiting Card Options Large (on Full view) Tasks L…" at bounding box center [485, 224] width 970 height 449
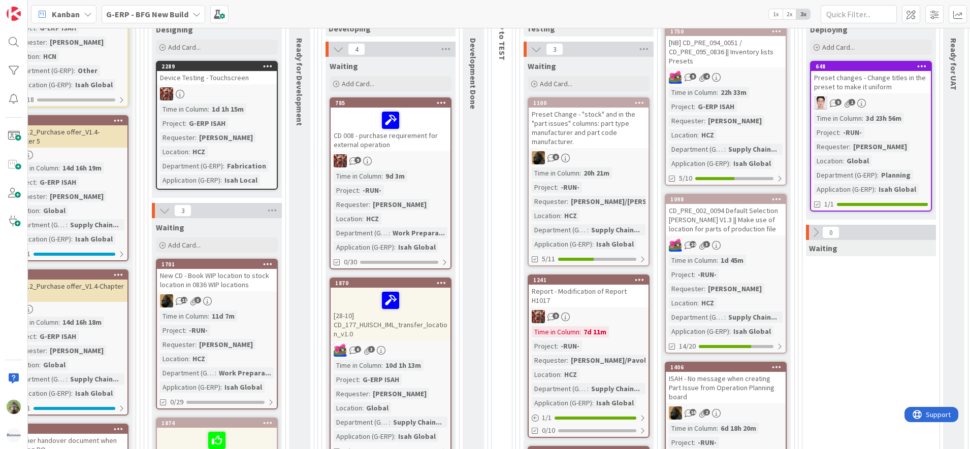
scroll to position [177, 53]
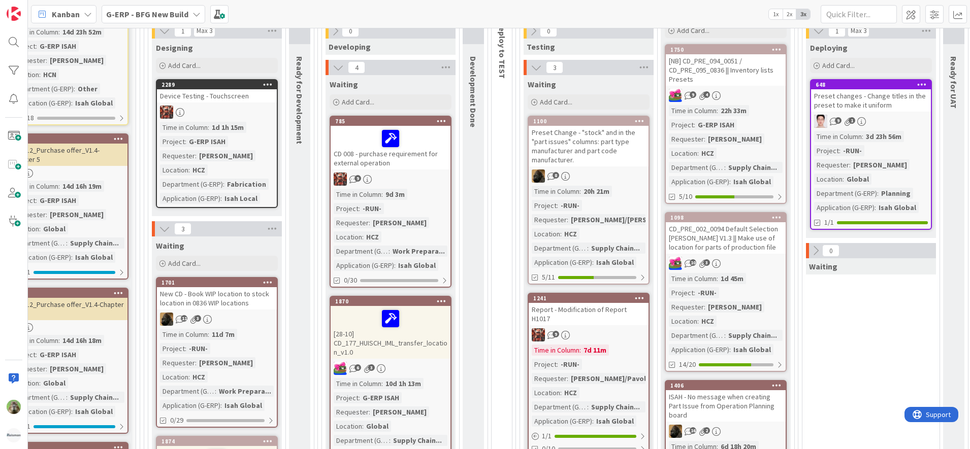
click at [251, 304] on div "New CD - Book WIP location to stock location in 0836 WIP locations" at bounding box center [217, 298] width 120 height 22
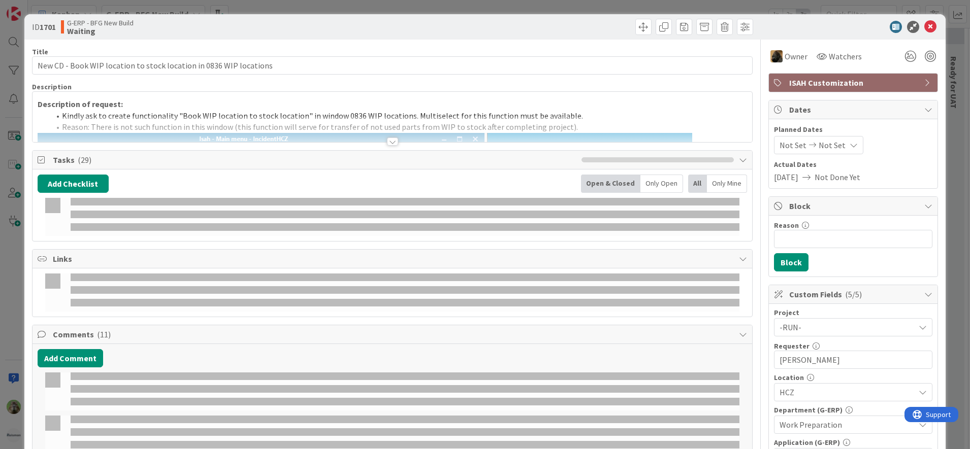
click at [387, 138] on div at bounding box center [392, 142] width 11 height 8
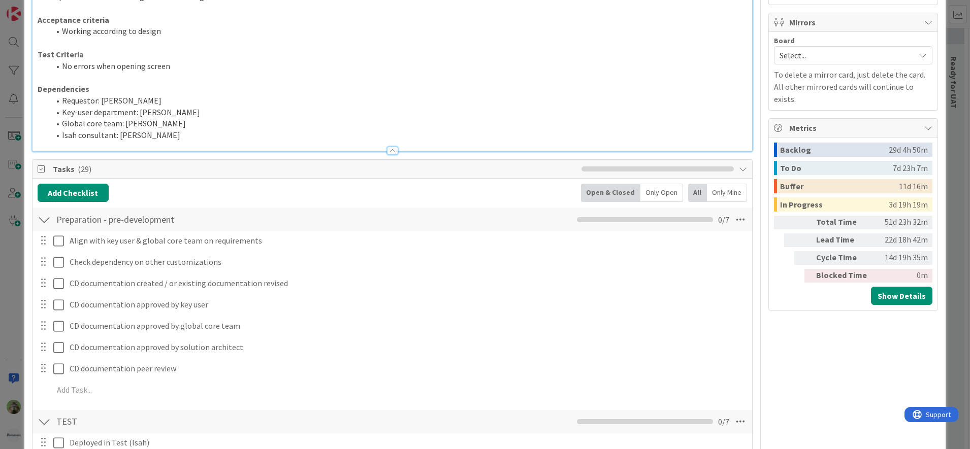
click at [351, 176] on div "Tasks ( 29 )" at bounding box center [393, 169] width 720 height 19
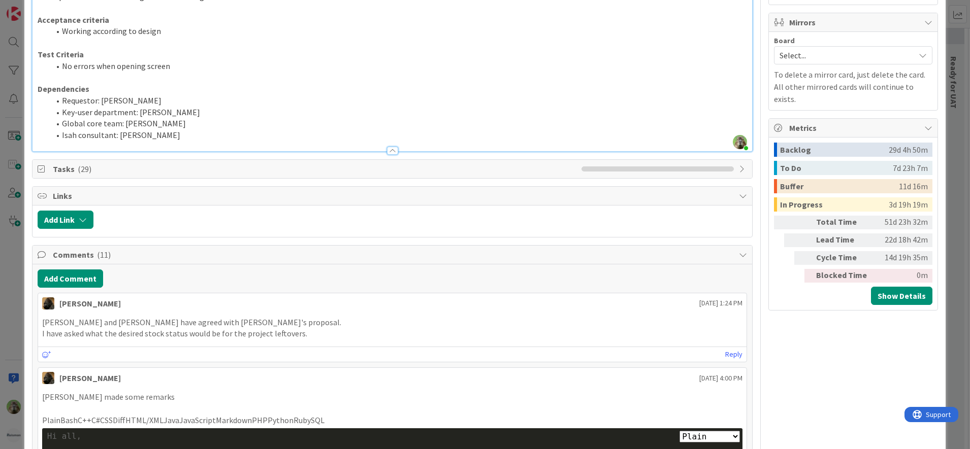
scroll to position [764, 0]
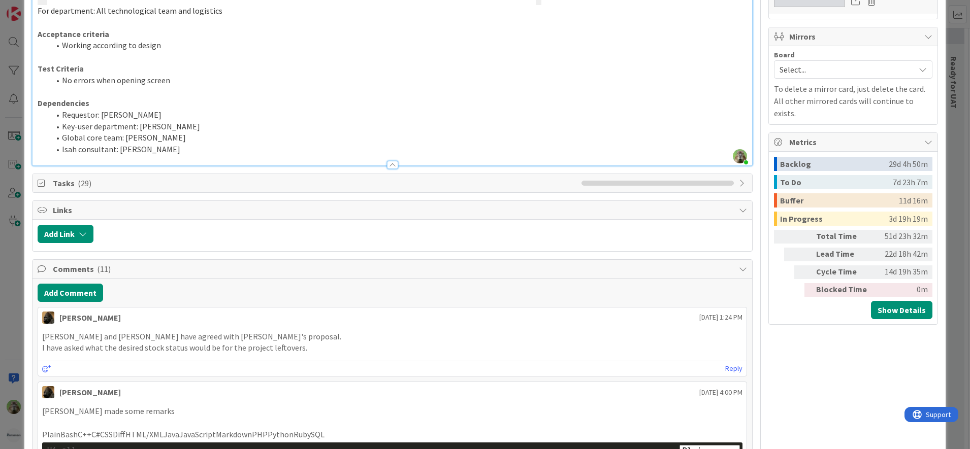
click at [8, 264] on div "ID 1701 G-ERP - BFG New Build Waiting Title 66 / 128 New CD - Book WIP location…" at bounding box center [485, 224] width 970 height 449
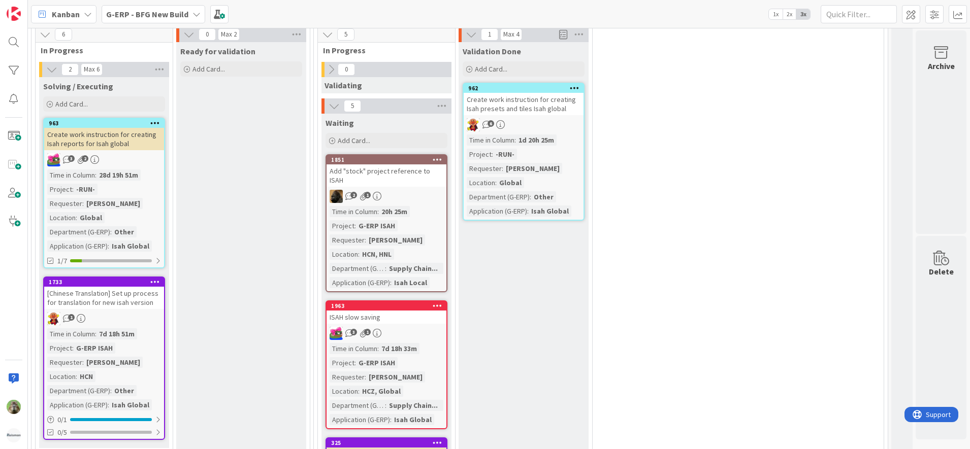
scroll to position [1545, 133]
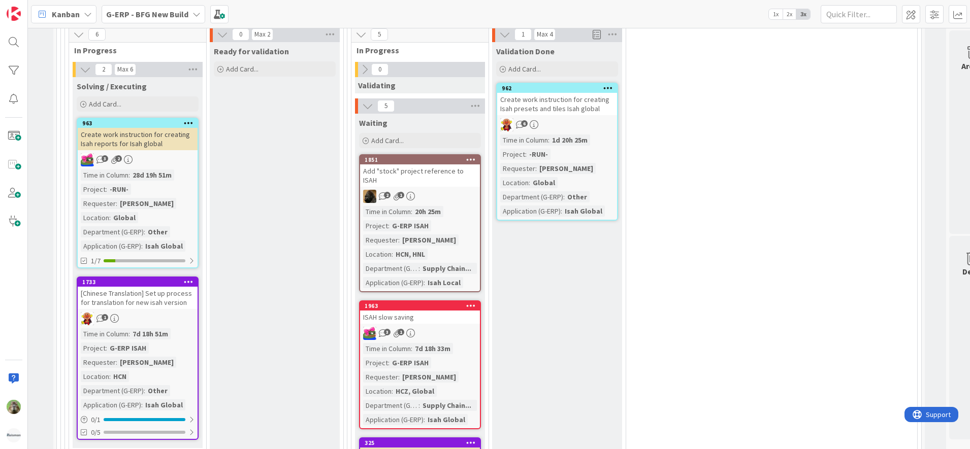
click at [608, 91] on icon at bounding box center [608, 87] width 10 height 7
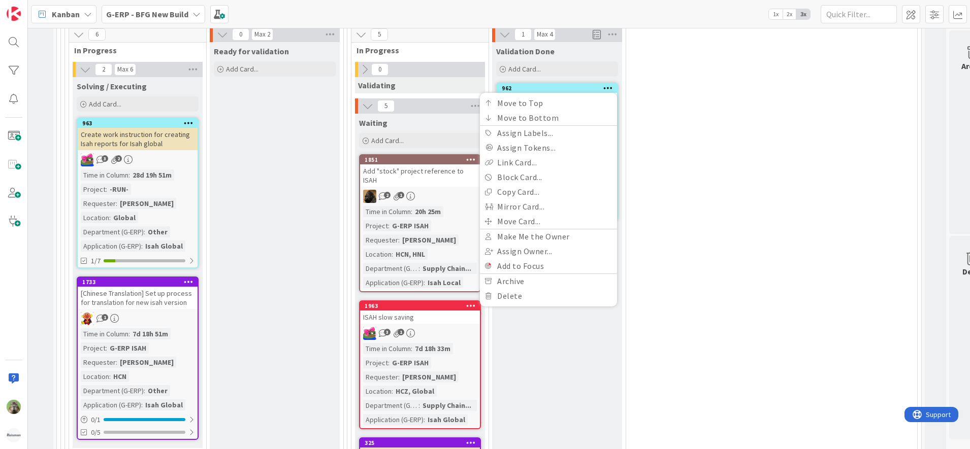
click at [608, 91] on icon at bounding box center [608, 87] width 10 height 7
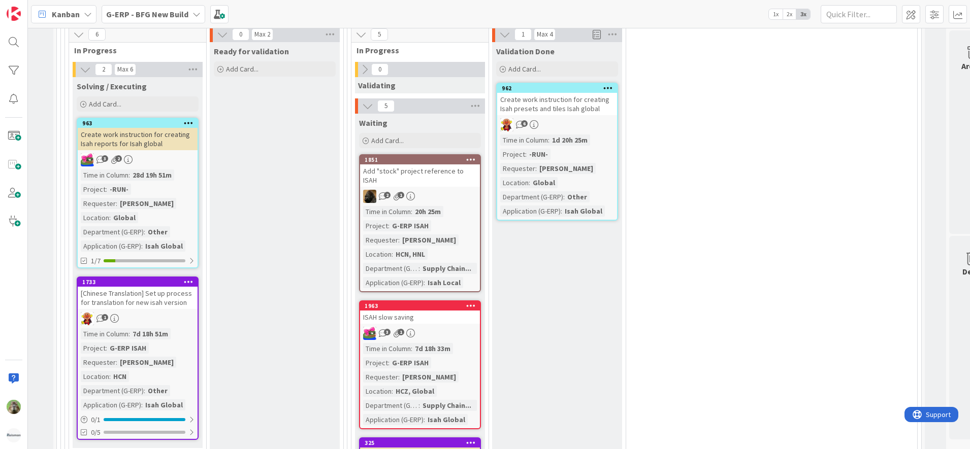
click at [608, 91] on icon at bounding box center [608, 87] width 10 height 7
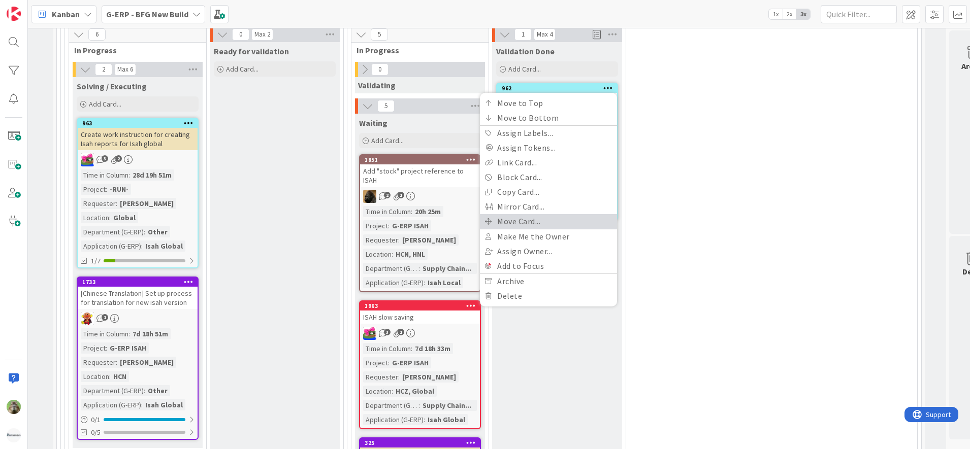
click at [566, 229] on link "Move Card..." at bounding box center [548, 221] width 137 height 15
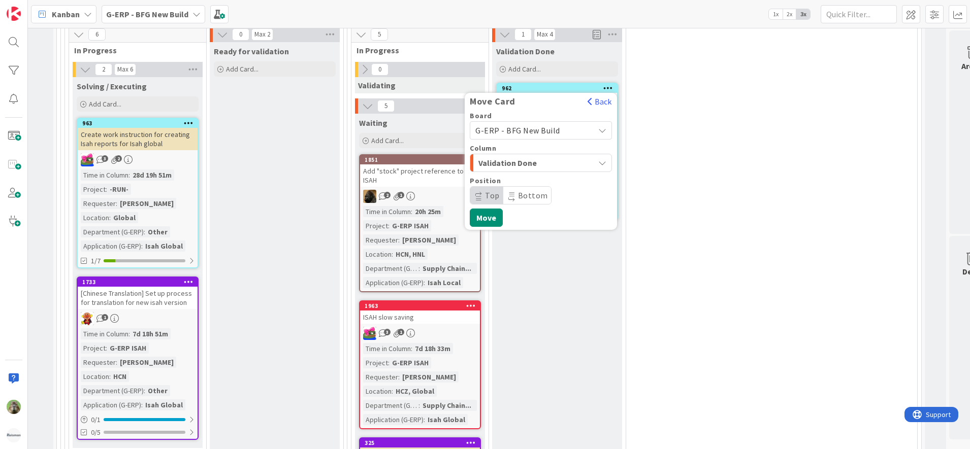
click at [593, 171] on div "Validation Done" at bounding box center [535, 163] width 118 height 16
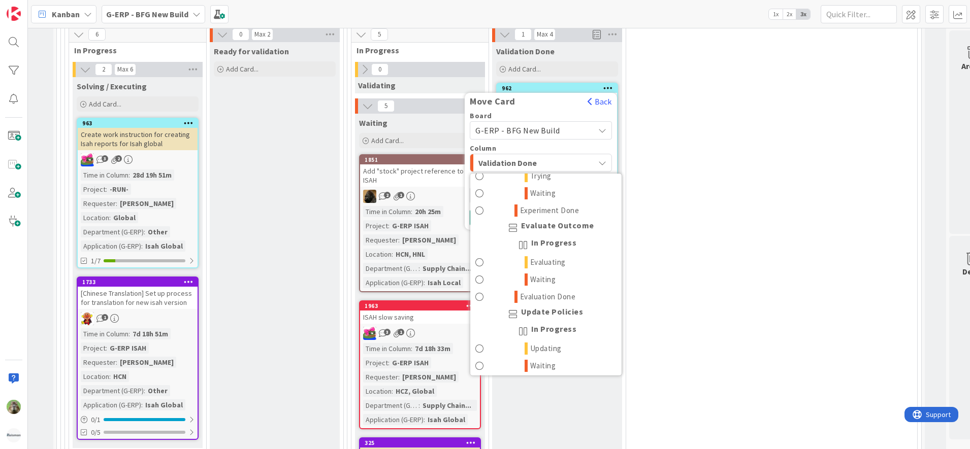
scroll to position [1084, 0]
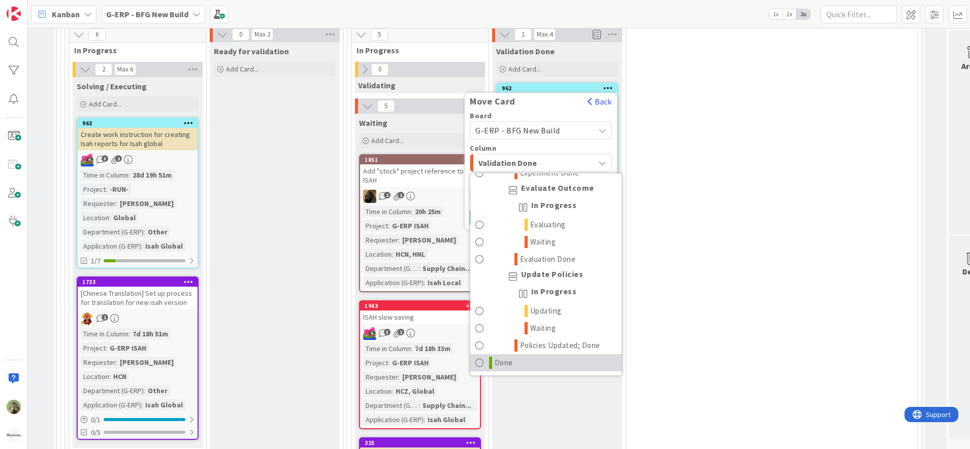
click at [552, 372] on link "Done" at bounding box center [545, 362] width 151 height 17
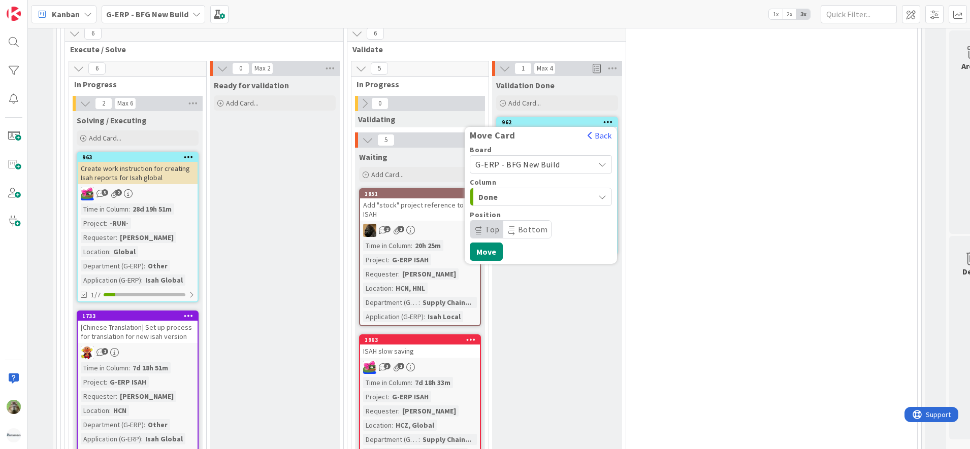
scroll to position [1501, 133]
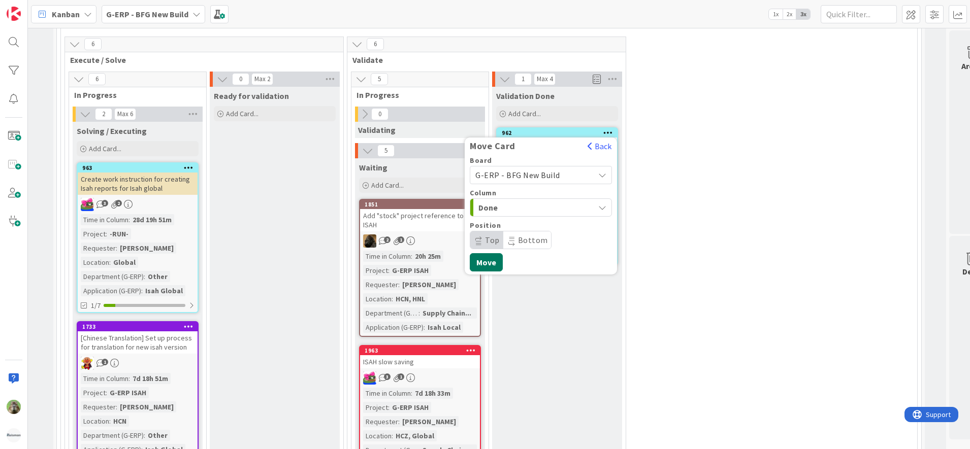
click at [491, 272] on button "Move" at bounding box center [486, 262] width 33 height 18
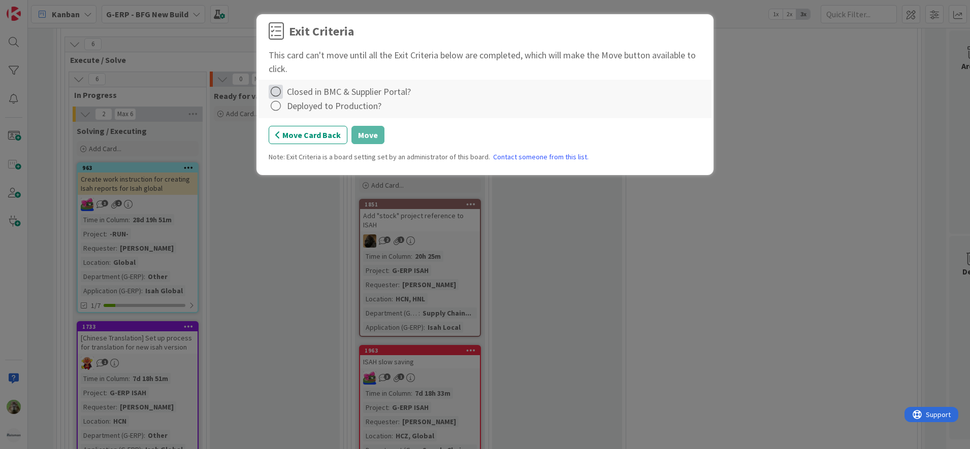
click at [281, 95] on icon at bounding box center [276, 92] width 14 height 14
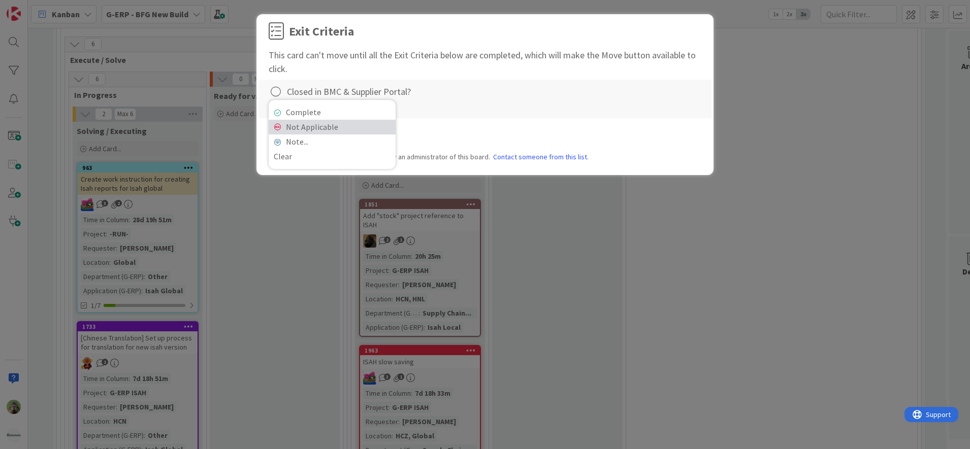
click at [311, 132] on link "Not Applicable" at bounding box center [332, 127] width 127 height 15
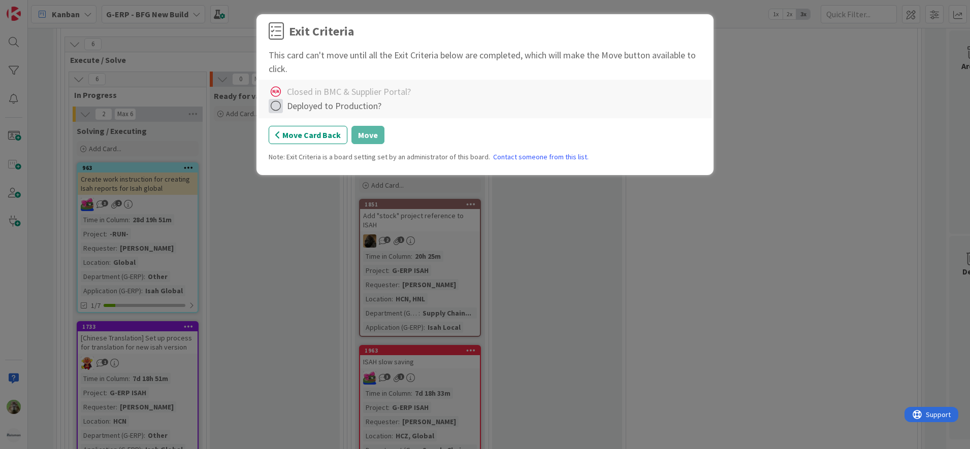
click at [277, 110] on icon at bounding box center [276, 106] width 14 height 14
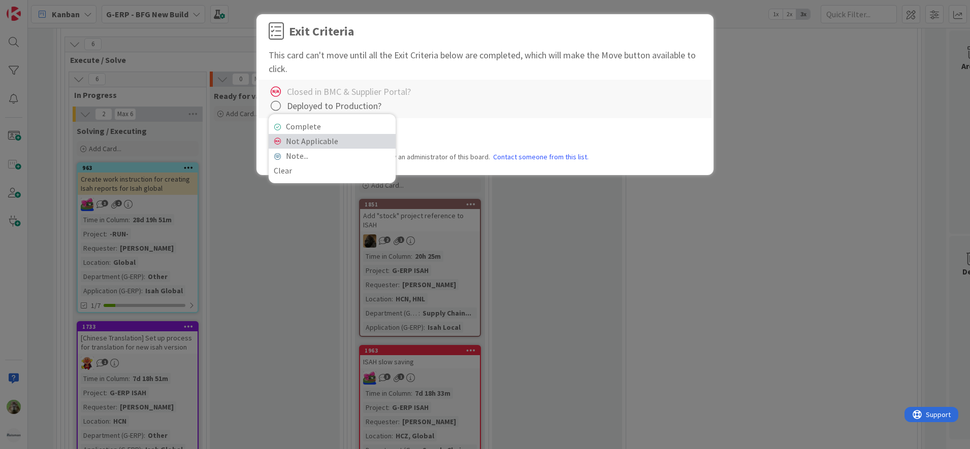
click at [323, 142] on link "Not Applicable" at bounding box center [332, 141] width 127 height 15
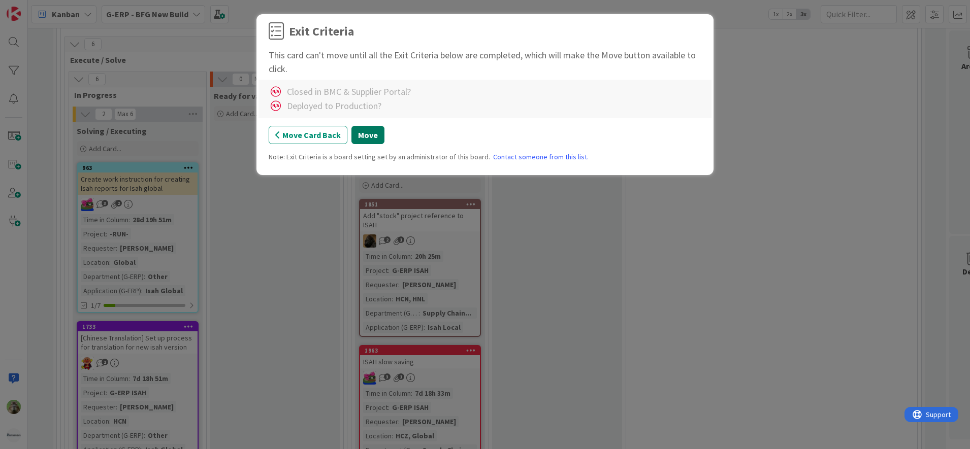
click at [367, 136] on button "Move" at bounding box center [367, 135] width 33 height 18
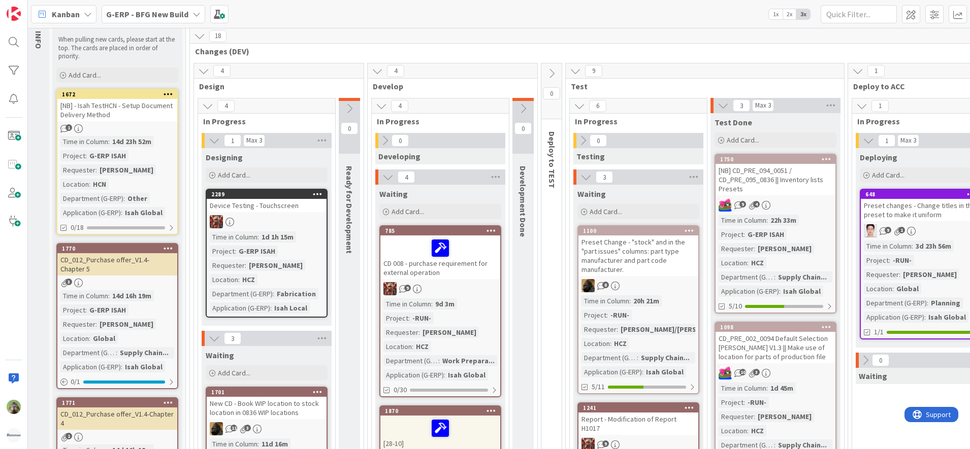
scroll to position [0, 4]
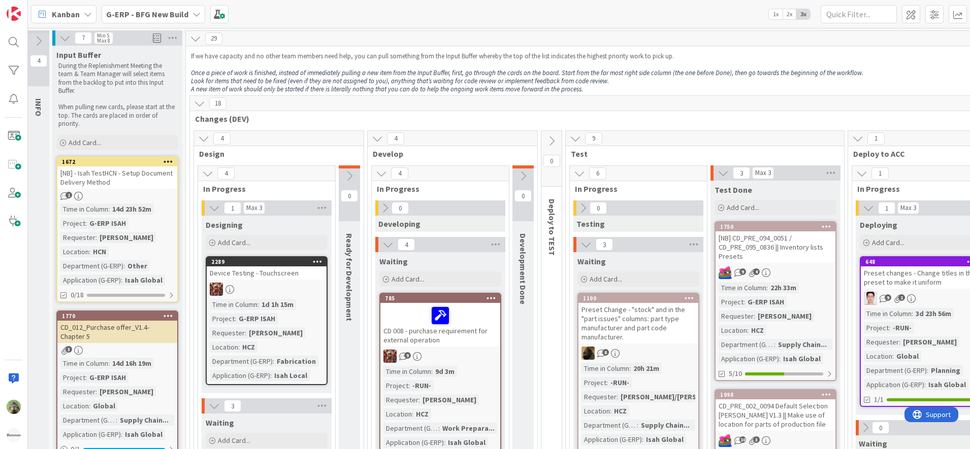
click at [186, 9] on b "G-ERP - BFG New Build" at bounding box center [147, 14] width 82 height 10
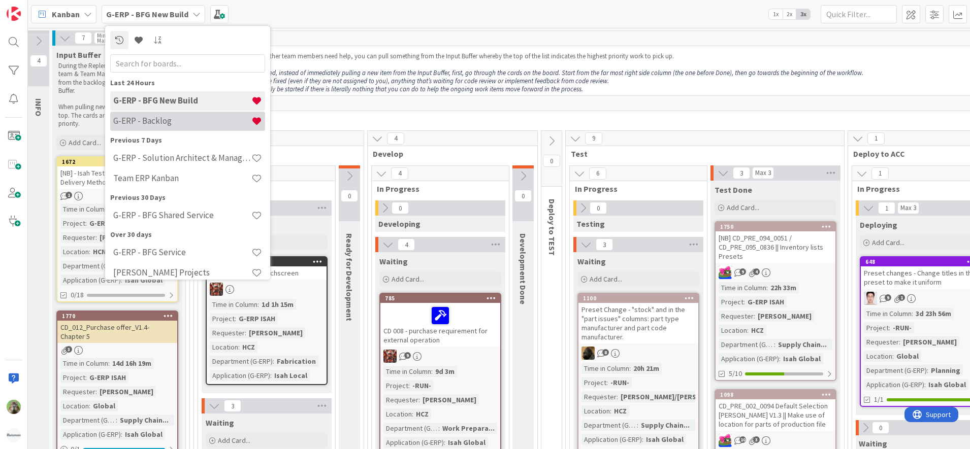
click at [200, 126] on h4 "G-ERP - Backlog" at bounding box center [182, 121] width 138 height 10
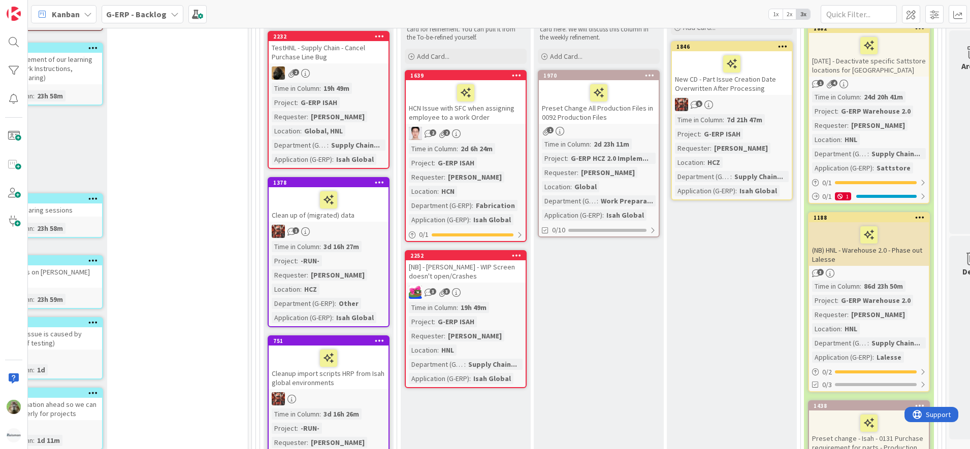
scroll to position [233, 393]
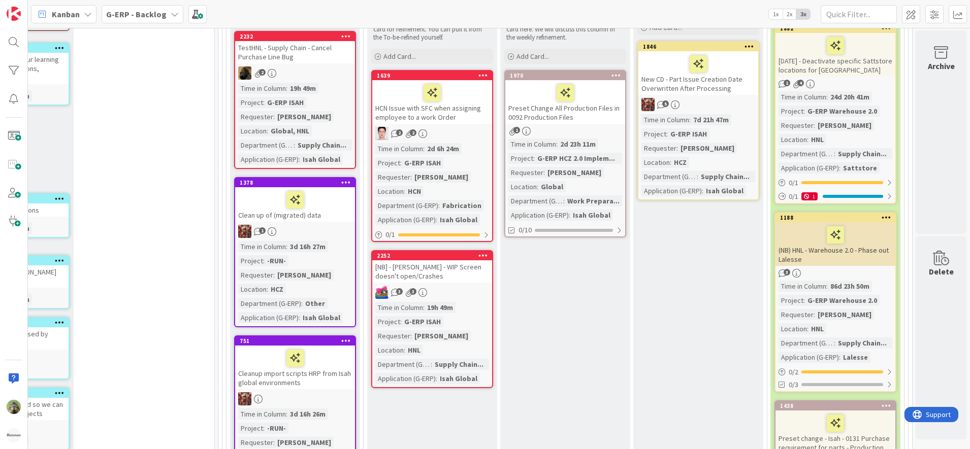
click at [147, 19] on b "G-ERP - Backlog" at bounding box center [136, 14] width 60 height 10
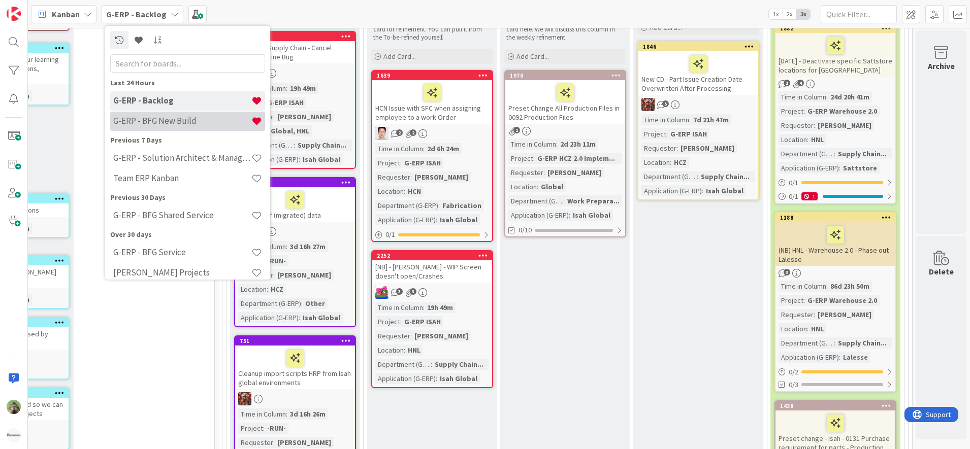
click at [185, 118] on h4 "G-ERP - BFG New Build" at bounding box center [182, 121] width 138 height 10
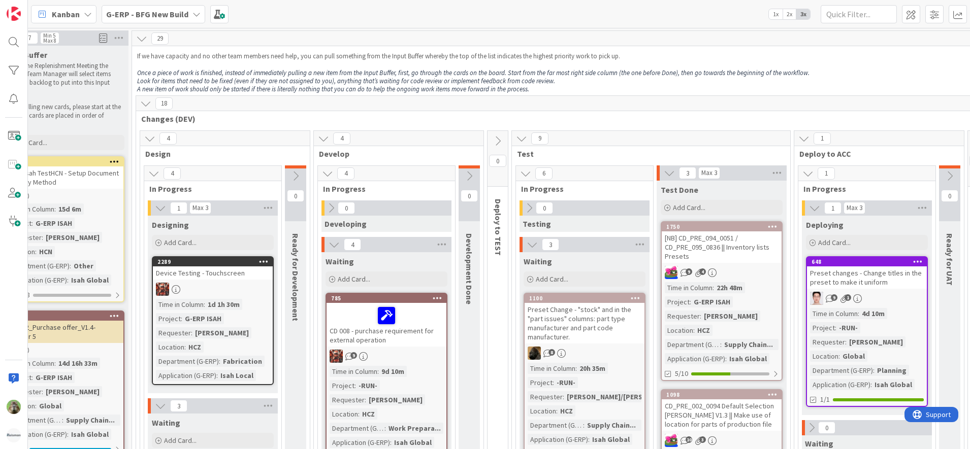
scroll to position [0, 60]
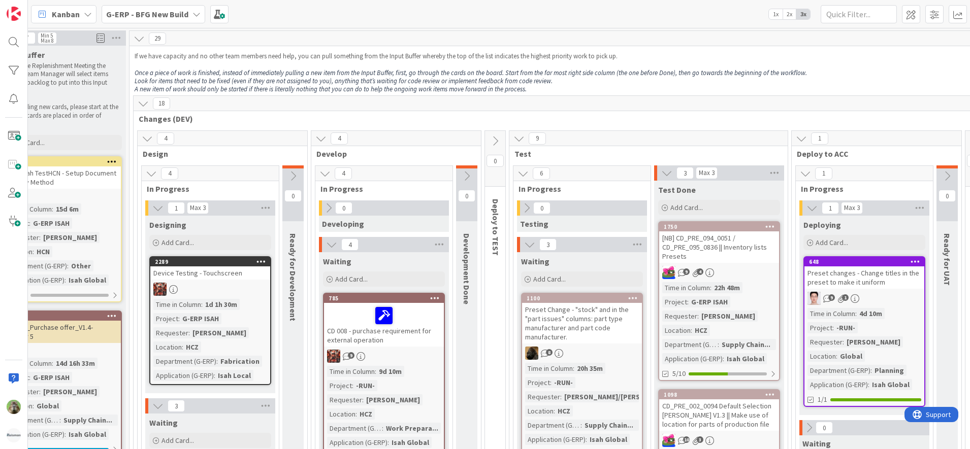
click at [860, 71] on p "Once a piece of work is finished, instead of immediately pulling a new item fro…" at bounding box center [562, 73] width 854 height 8
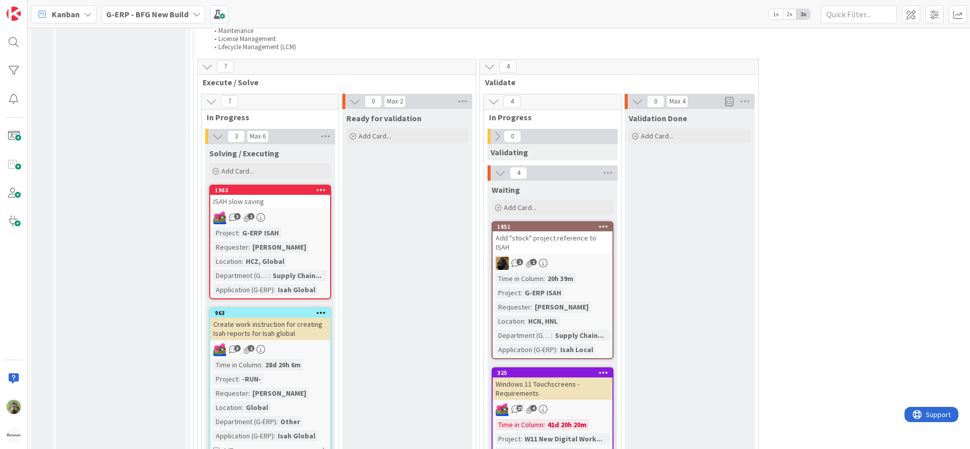
scroll to position [1480, 0]
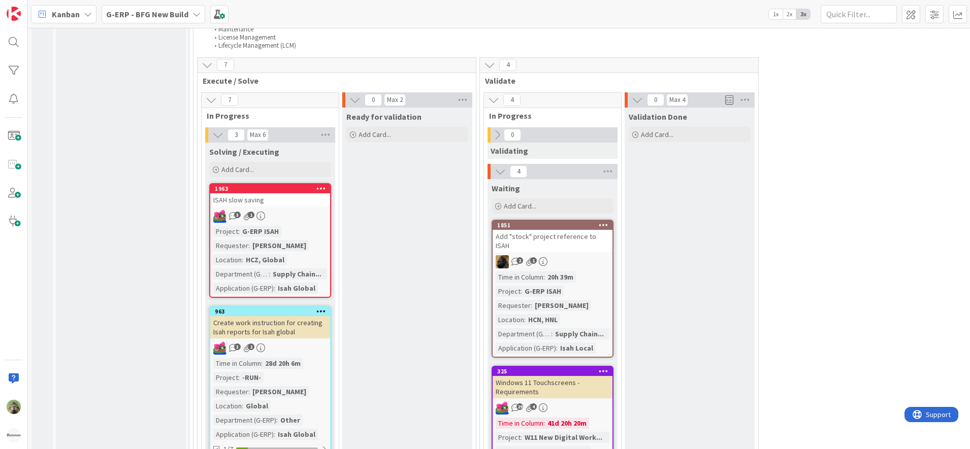
click at [295, 193] on div "1963" at bounding box center [270, 188] width 120 height 9
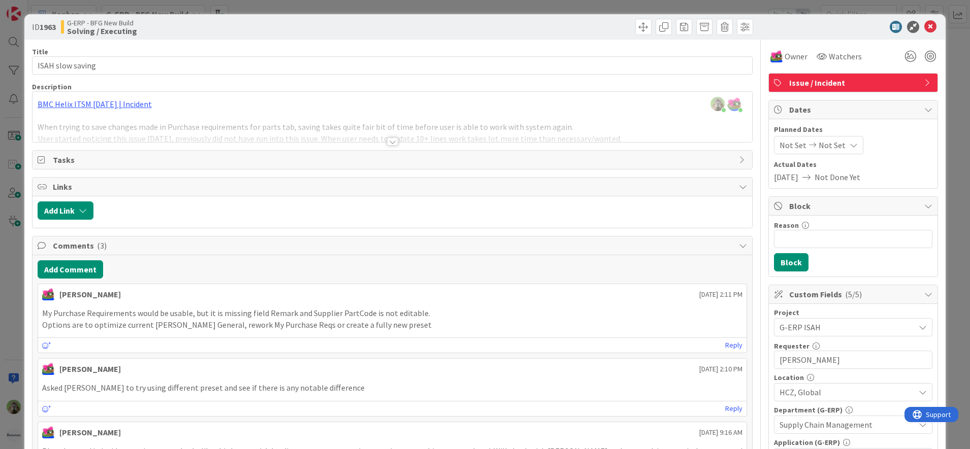
click at [8, 327] on div "ID 1963 G-ERP - BFG New Build Solving / Executing Title 17 / 128 ISAH slow savi…" at bounding box center [485, 224] width 970 height 449
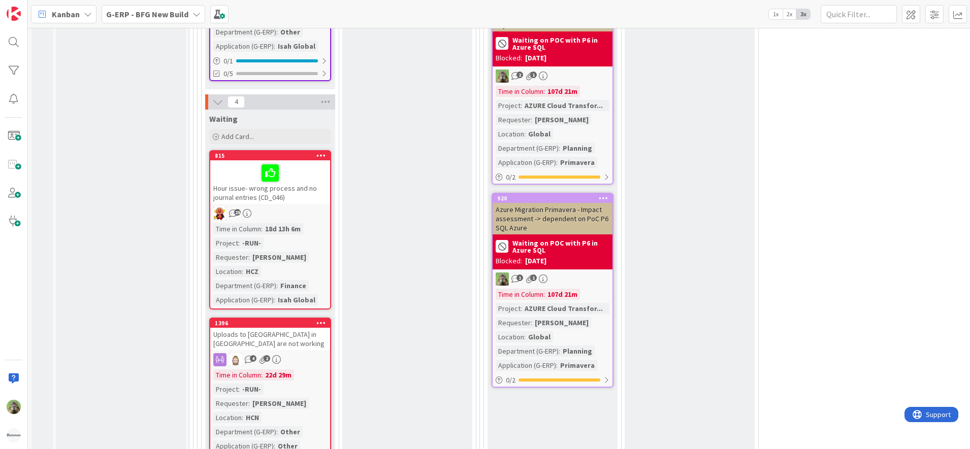
scroll to position [2042, 0]
click at [314, 204] on div "Hour issue- wrong process and no journal entries (CD_046)" at bounding box center [270, 182] width 120 height 44
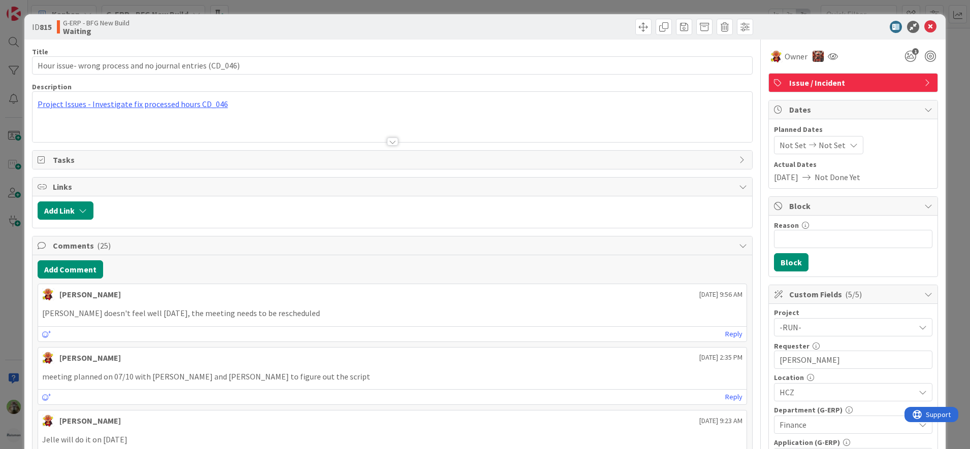
click at [17, 317] on div "ID 815 G-ERP - BFG New Build Waiting Title 57 / 128 Hour issue- wrong process a…" at bounding box center [485, 224] width 970 height 449
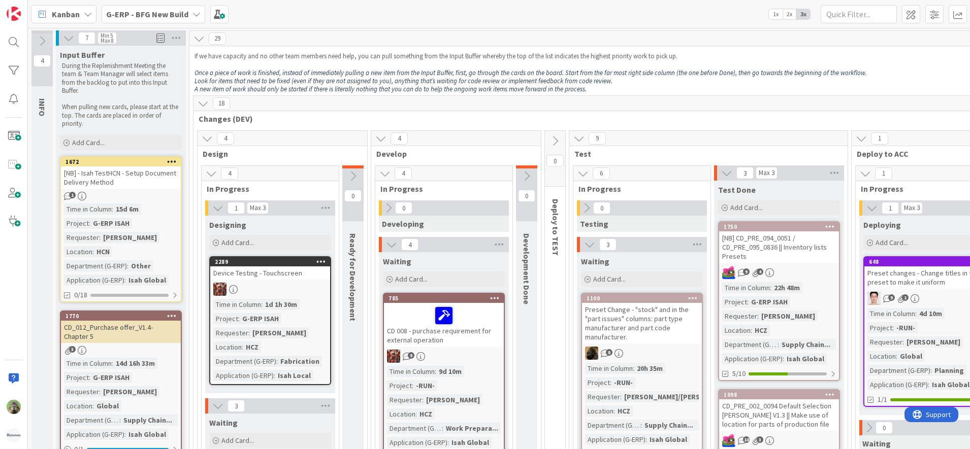
click at [171, 15] on b "G-ERP - BFG New Build" at bounding box center [147, 14] width 82 height 10
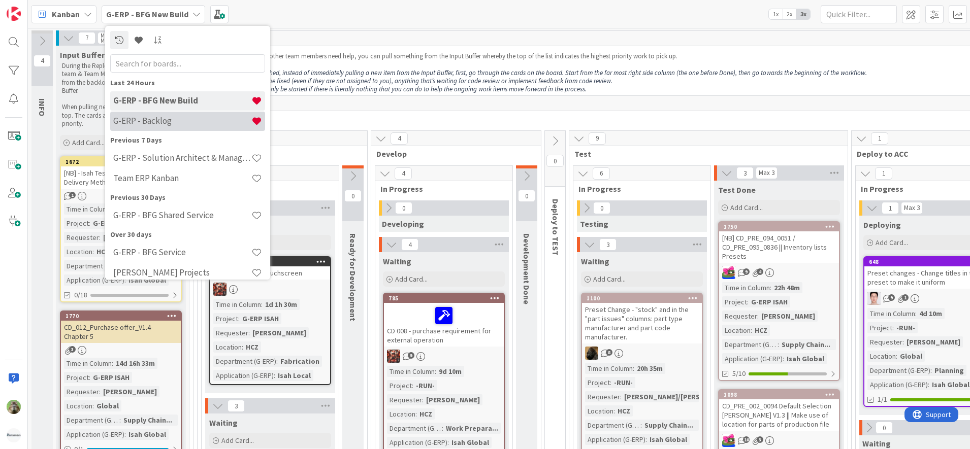
click at [200, 123] on h4 "G-ERP - Backlog" at bounding box center [182, 121] width 138 height 10
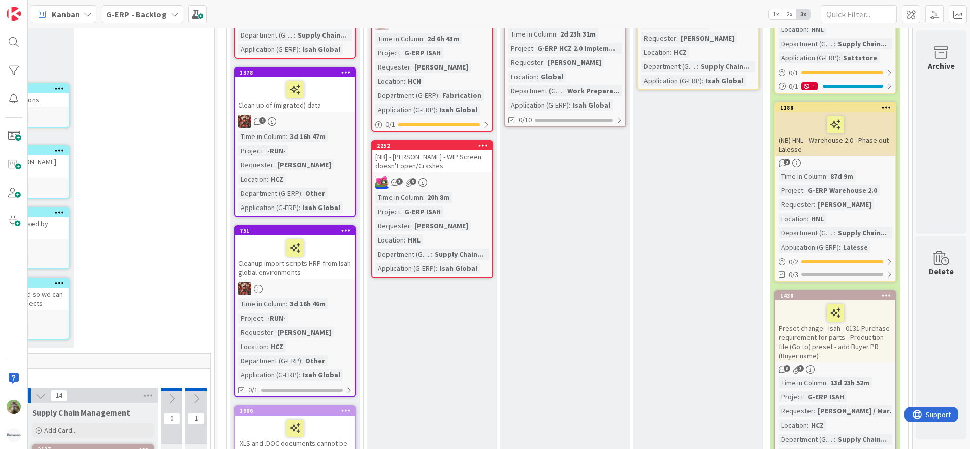
scroll to position [244, 393]
